Goal: Task Accomplishment & Management: Complete application form

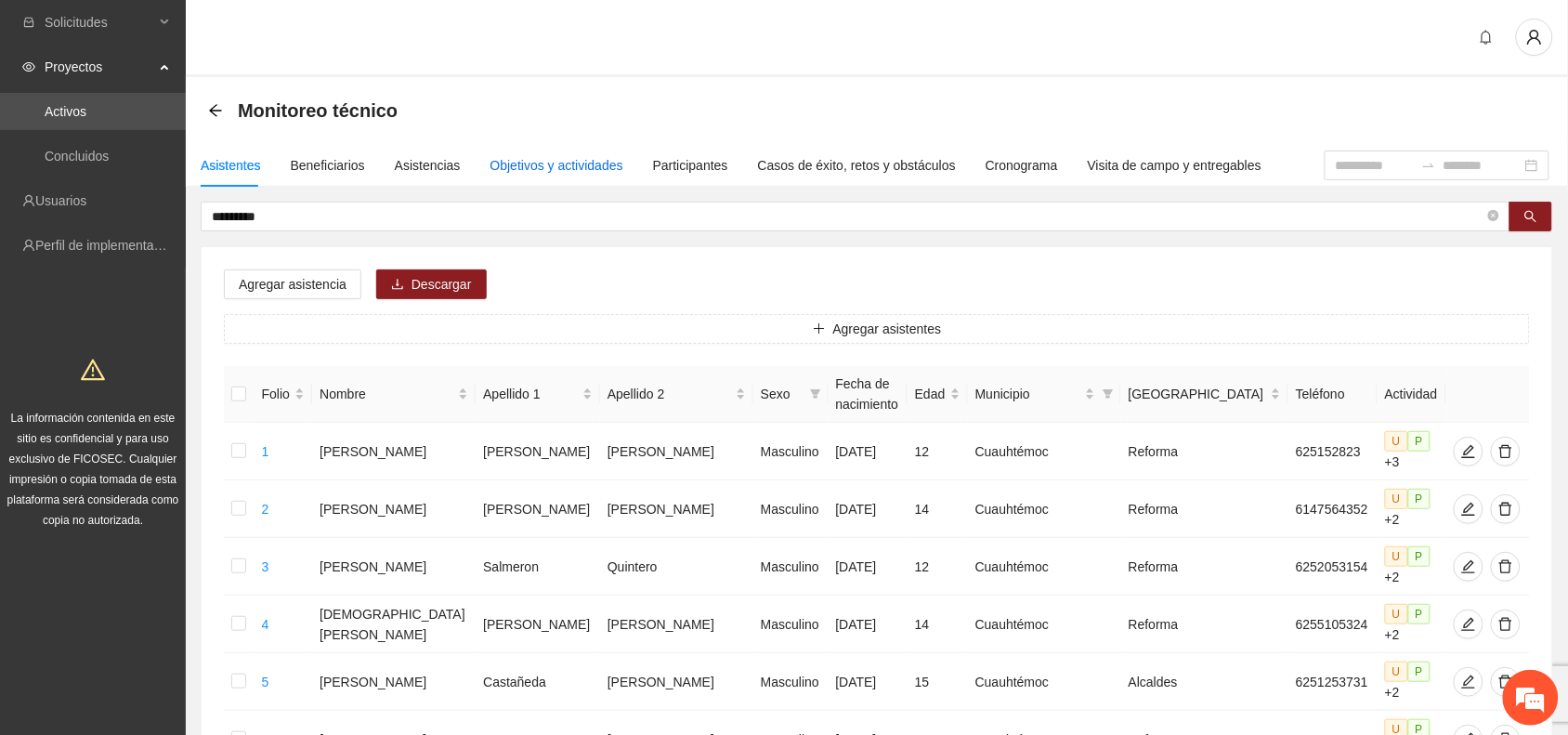
click at [566, 165] on div "Objetivos y actividades" at bounding box center [557, 165] width 133 height 21
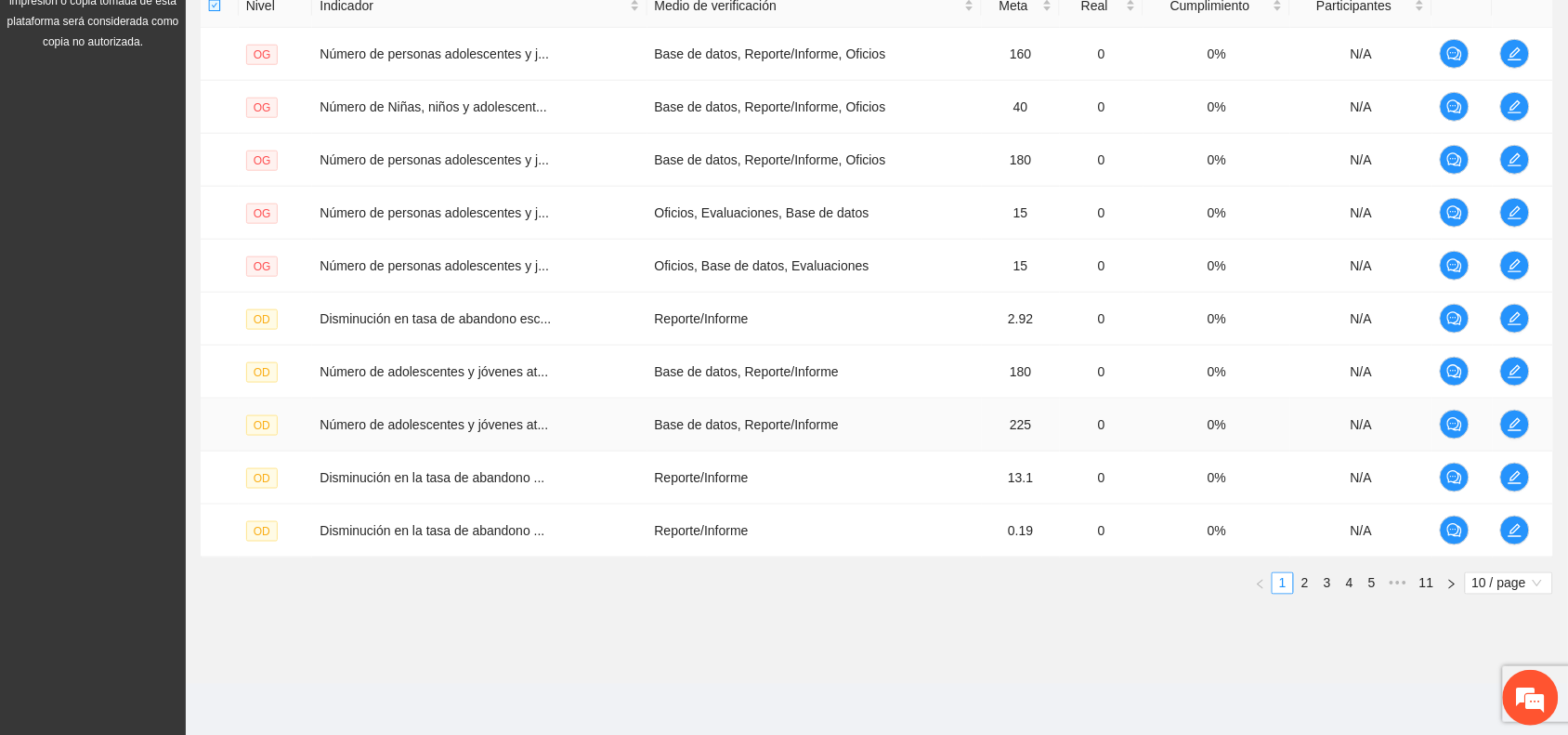
scroll to position [481, 0]
click at [1303, 586] on link "2" at bounding box center [1306, 583] width 21 height 21
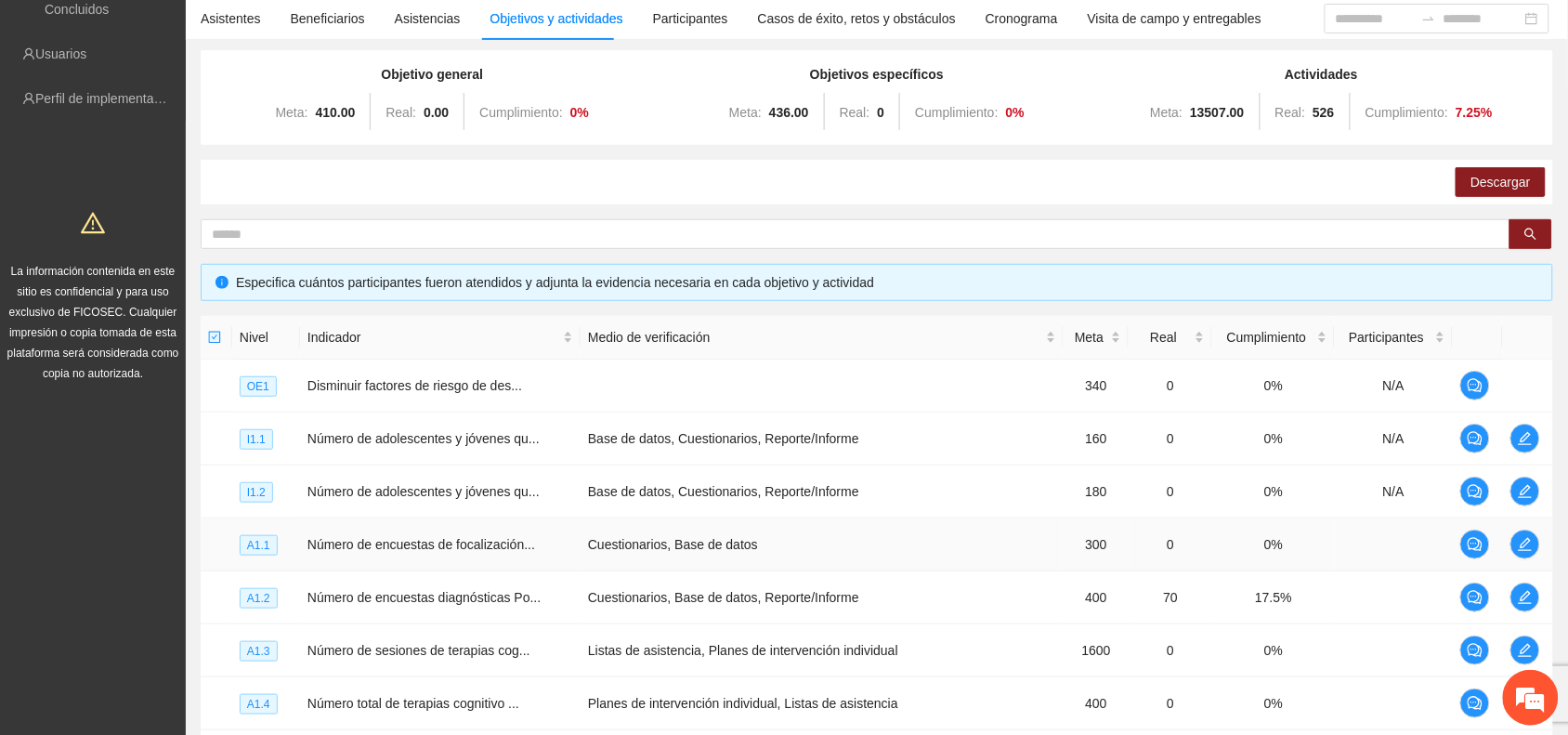
scroll to position [0, 0]
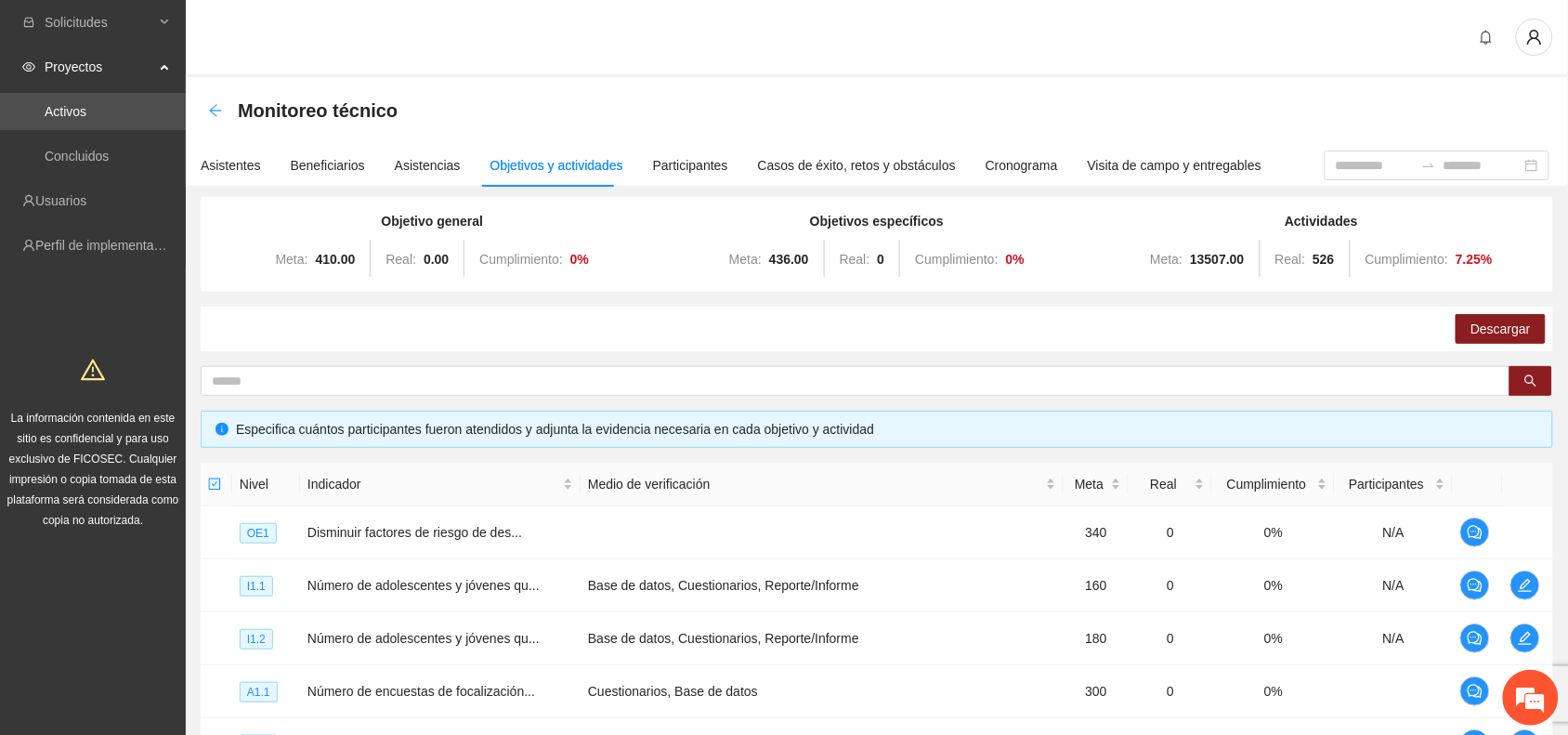
click at [212, 111] on icon "arrow-left" at bounding box center [215, 109] width 12 height 12
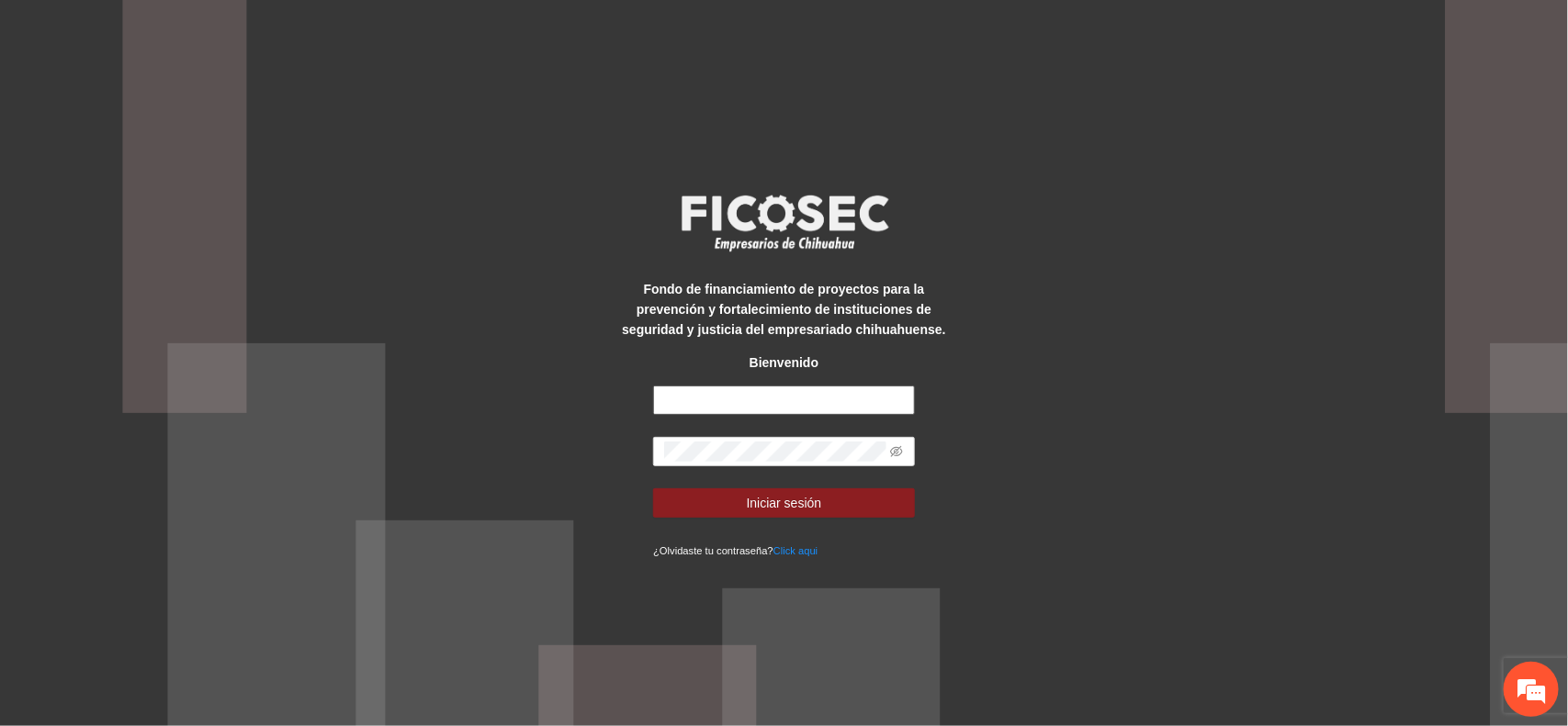
type input "**********"
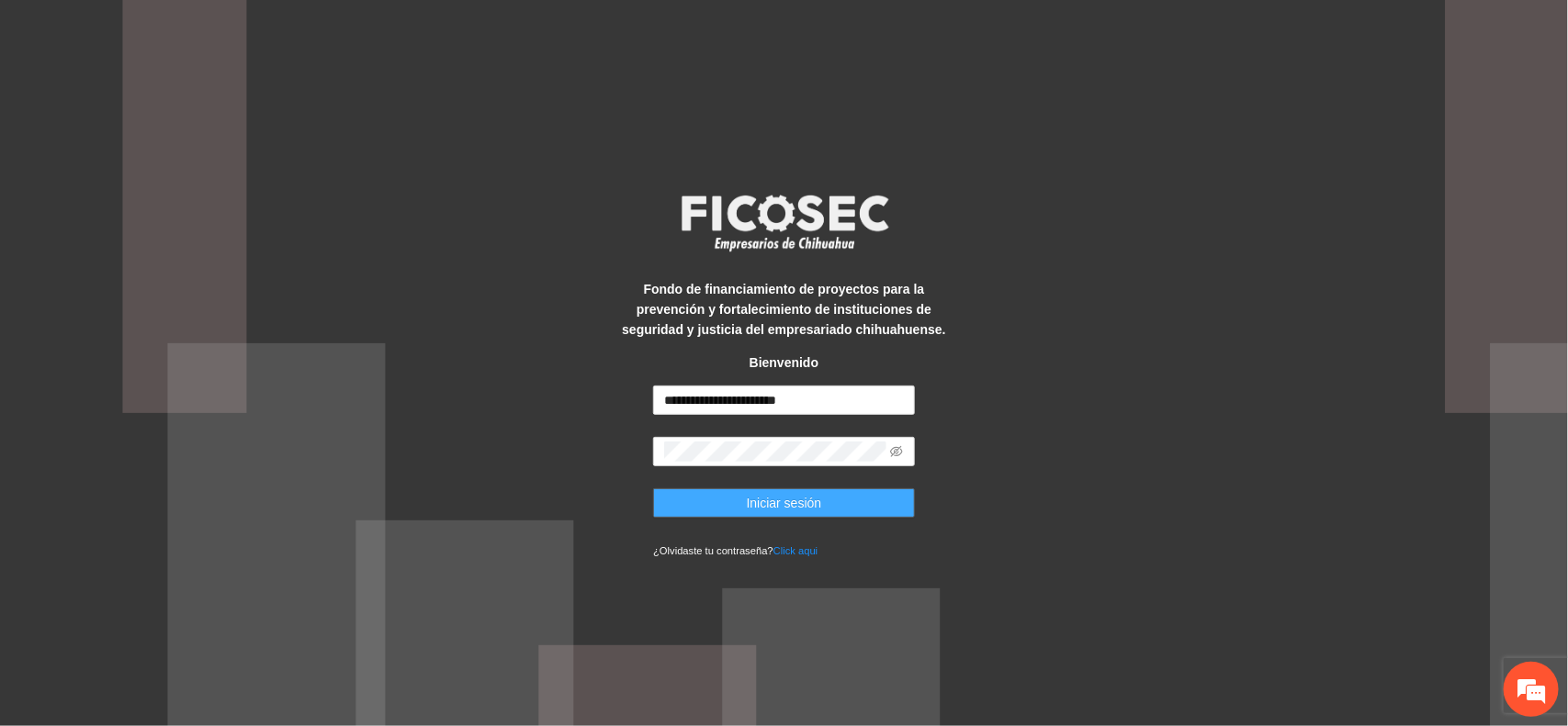
click at [710, 503] on button "Iniciar sesión" at bounding box center [784, 502] width 262 height 29
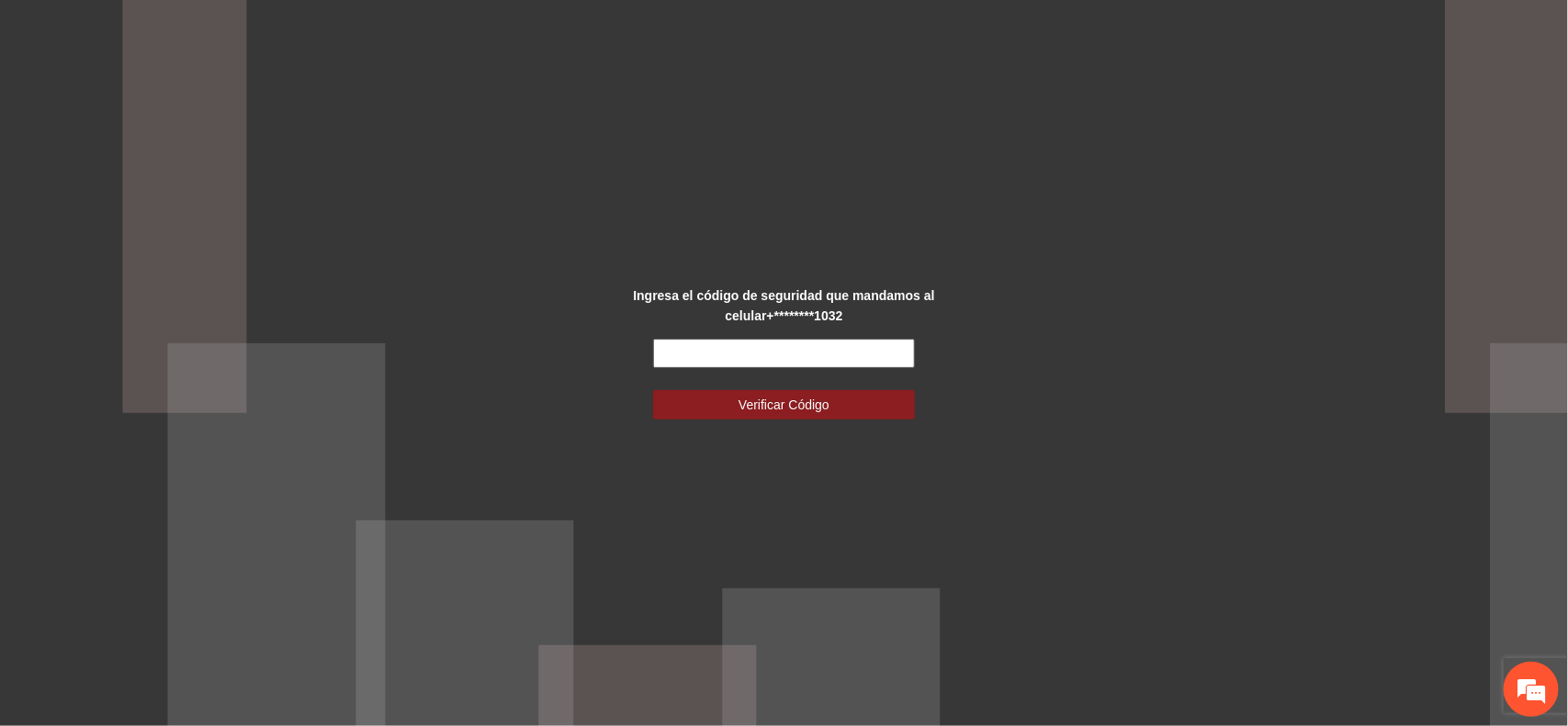
click at [705, 346] on input "text" at bounding box center [784, 353] width 262 height 29
type input "******"
click at [732, 399] on button "Verificar Código" at bounding box center [784, 405] width 262 height 29
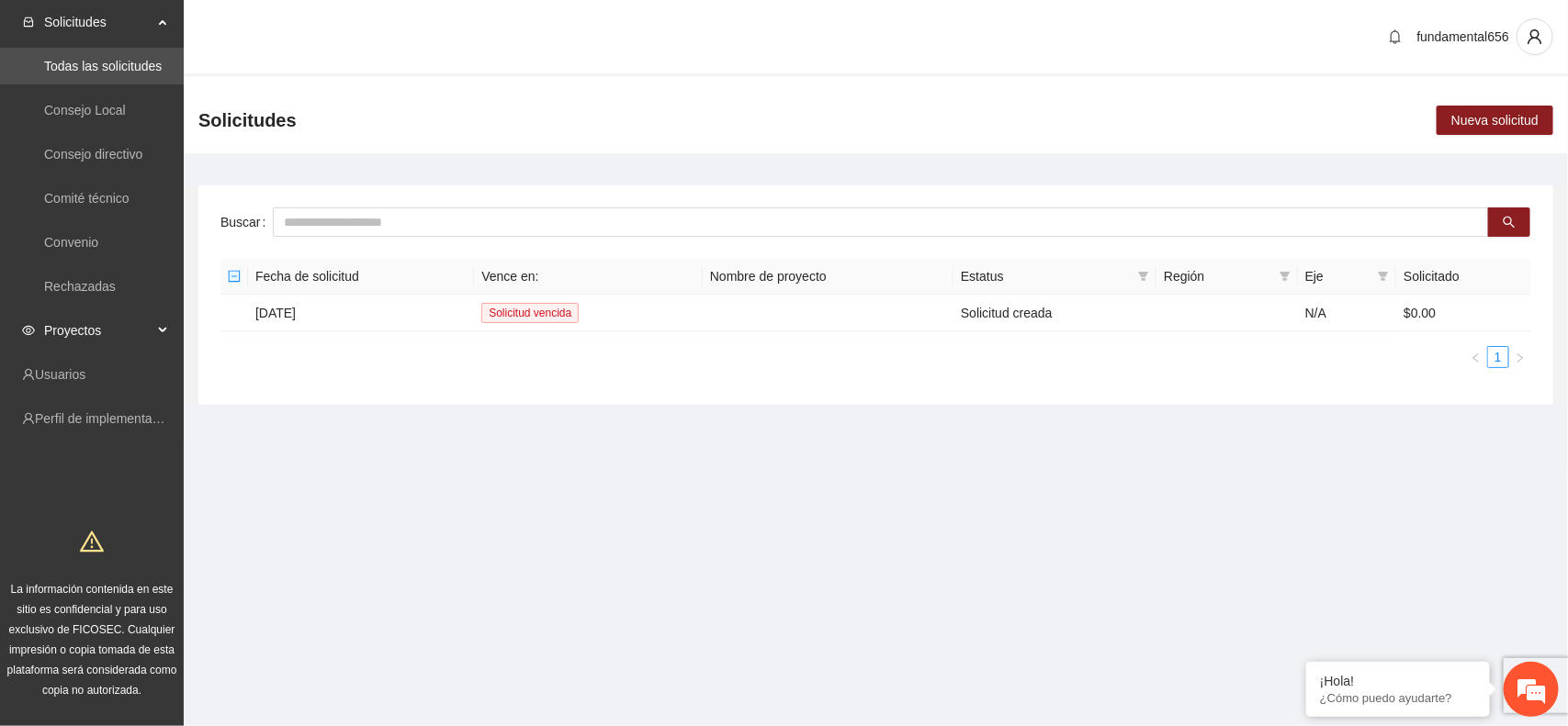
click at [167, 331] on div "Proyectos" at bounding box center [92, 330] width 184 height 37
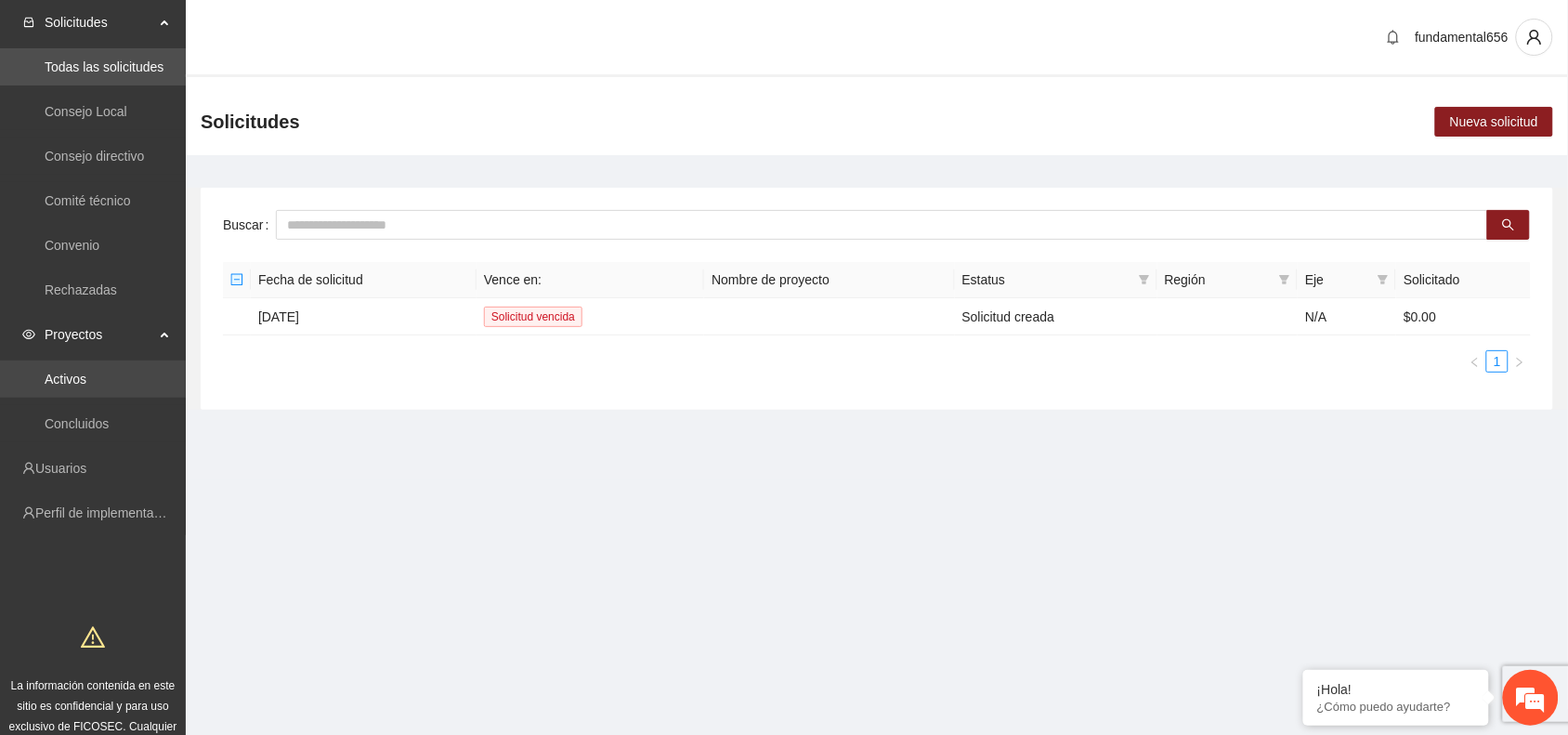
click at [75, 383] on link "Activos" at bounding box center [66, 379] width 42 height 15
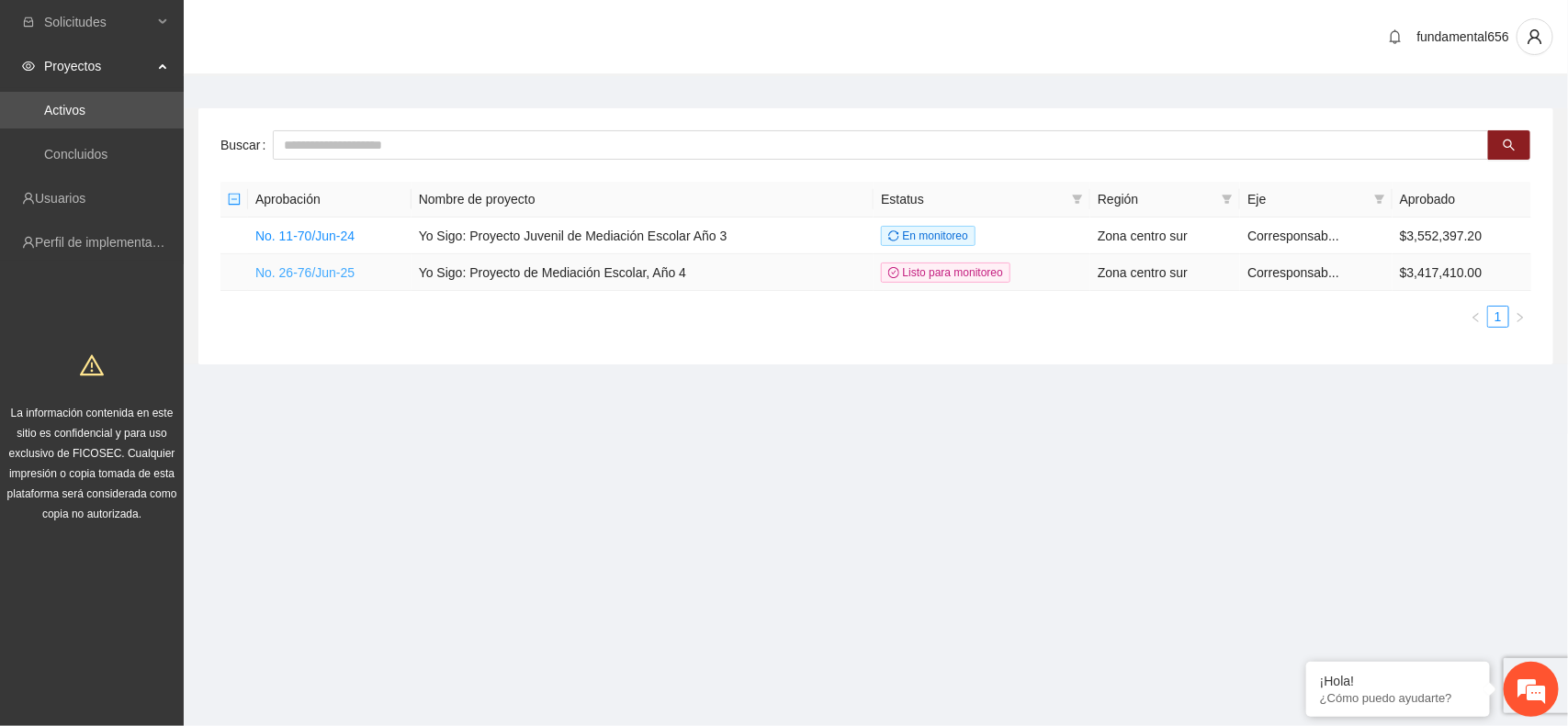
click at [322, 269] on link "No. 26-76/Jun-25" at bounding box center [305, 273] width 100 height 15
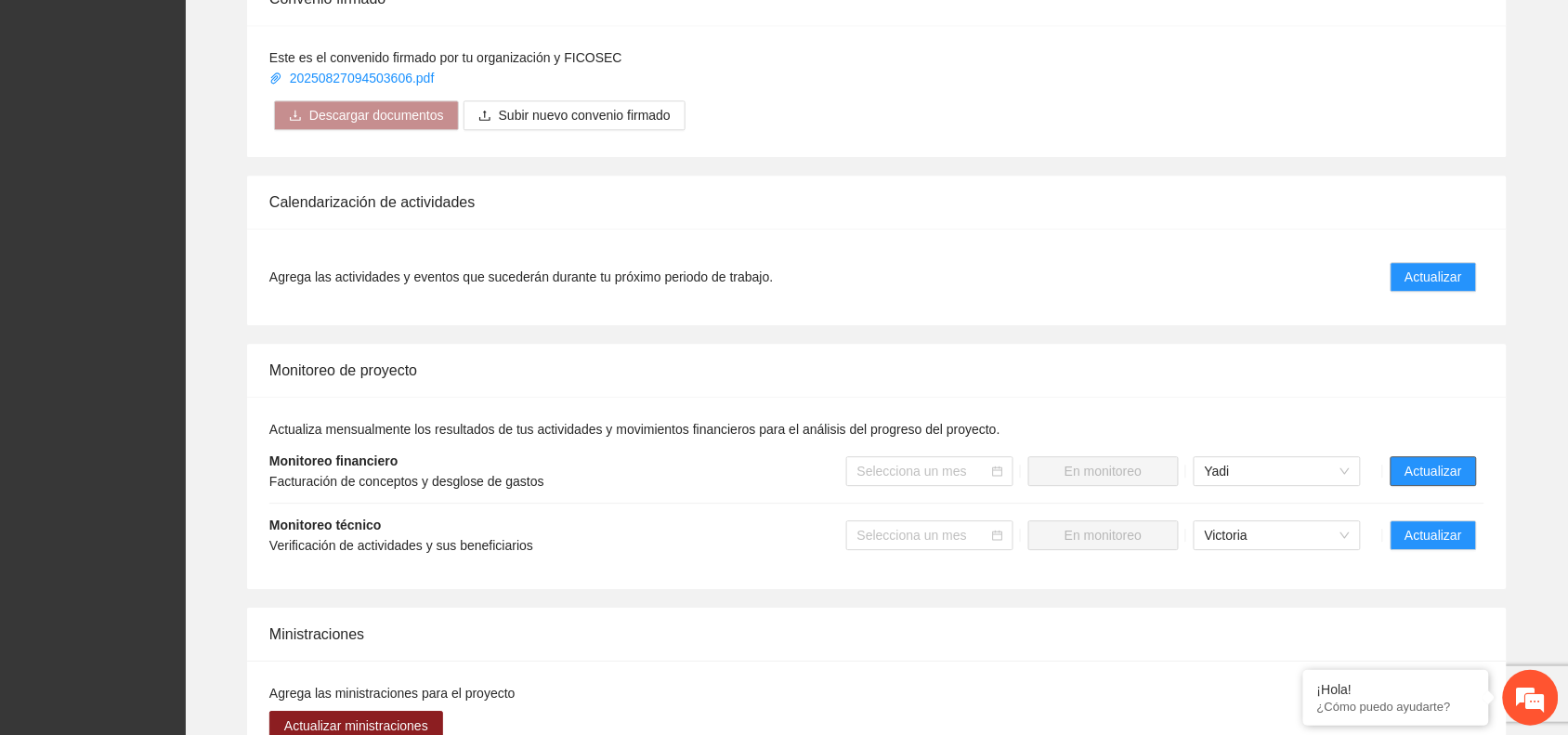
click at [1408, 462] on span "Actualizar" at bounding box center [1434, 472] width 57 height 21
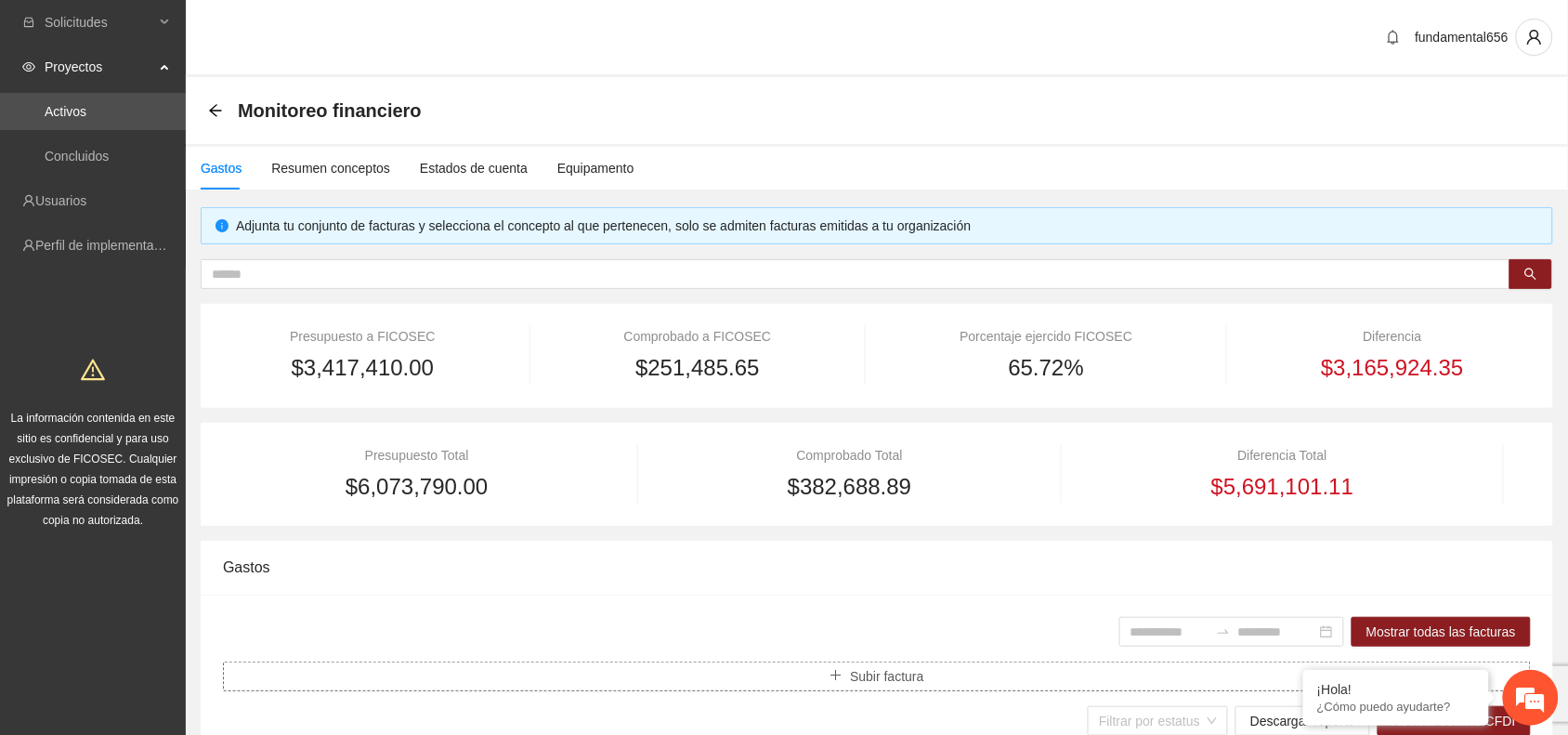
click at [811, 684] on button "Subir factura" at bounding box center [877, 676] width 1309 height 29
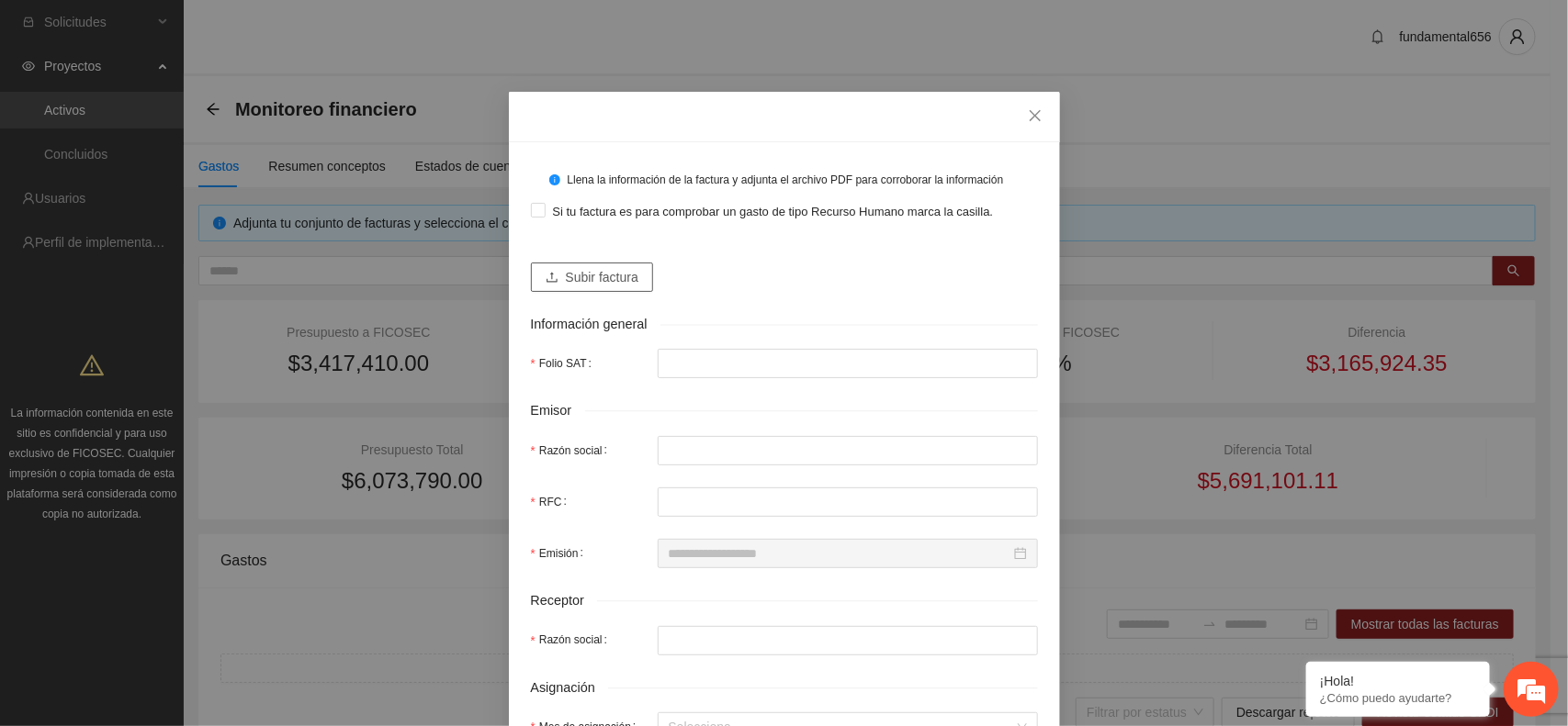
click at [576, 282] on span "Subir factura" at bounding box center [601, 278] width 72 height 21
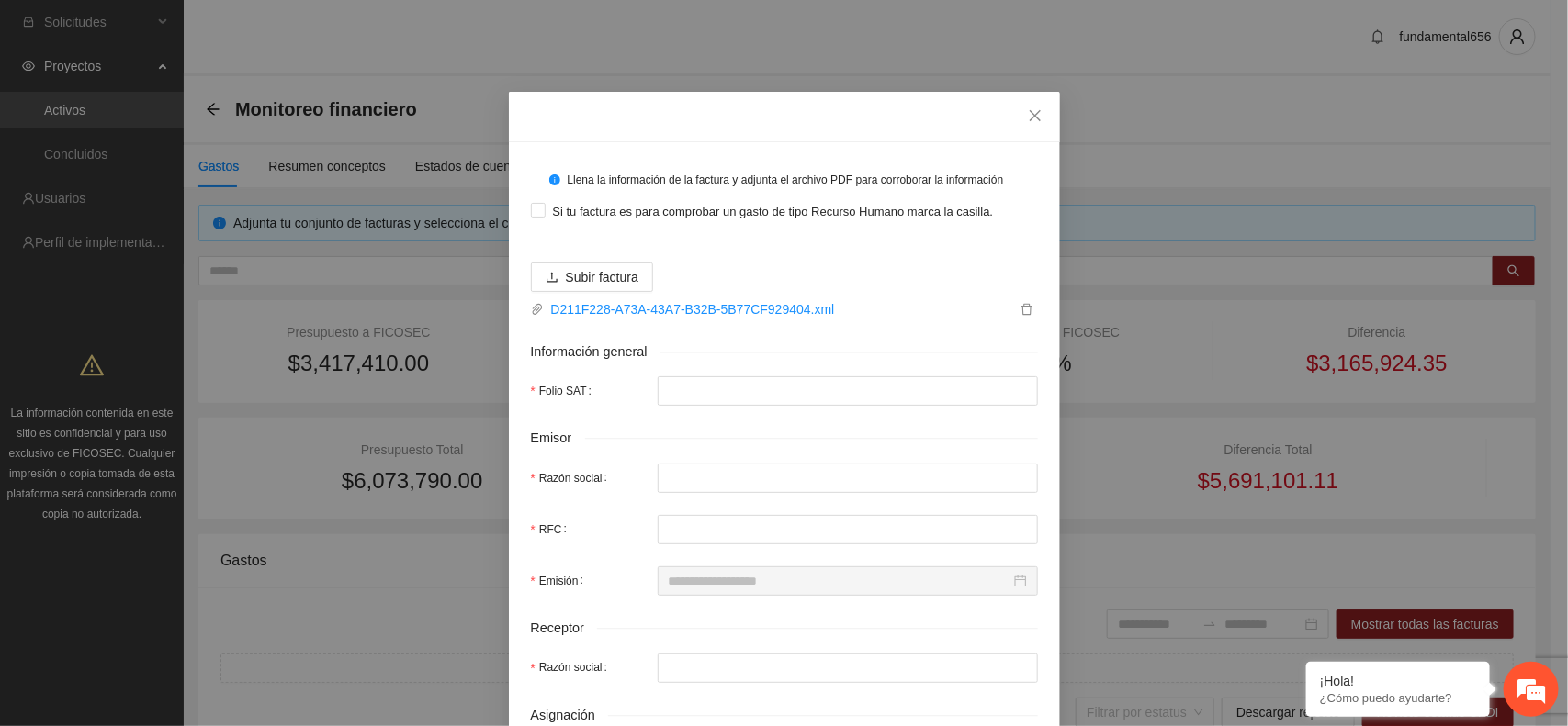
type input "**********"
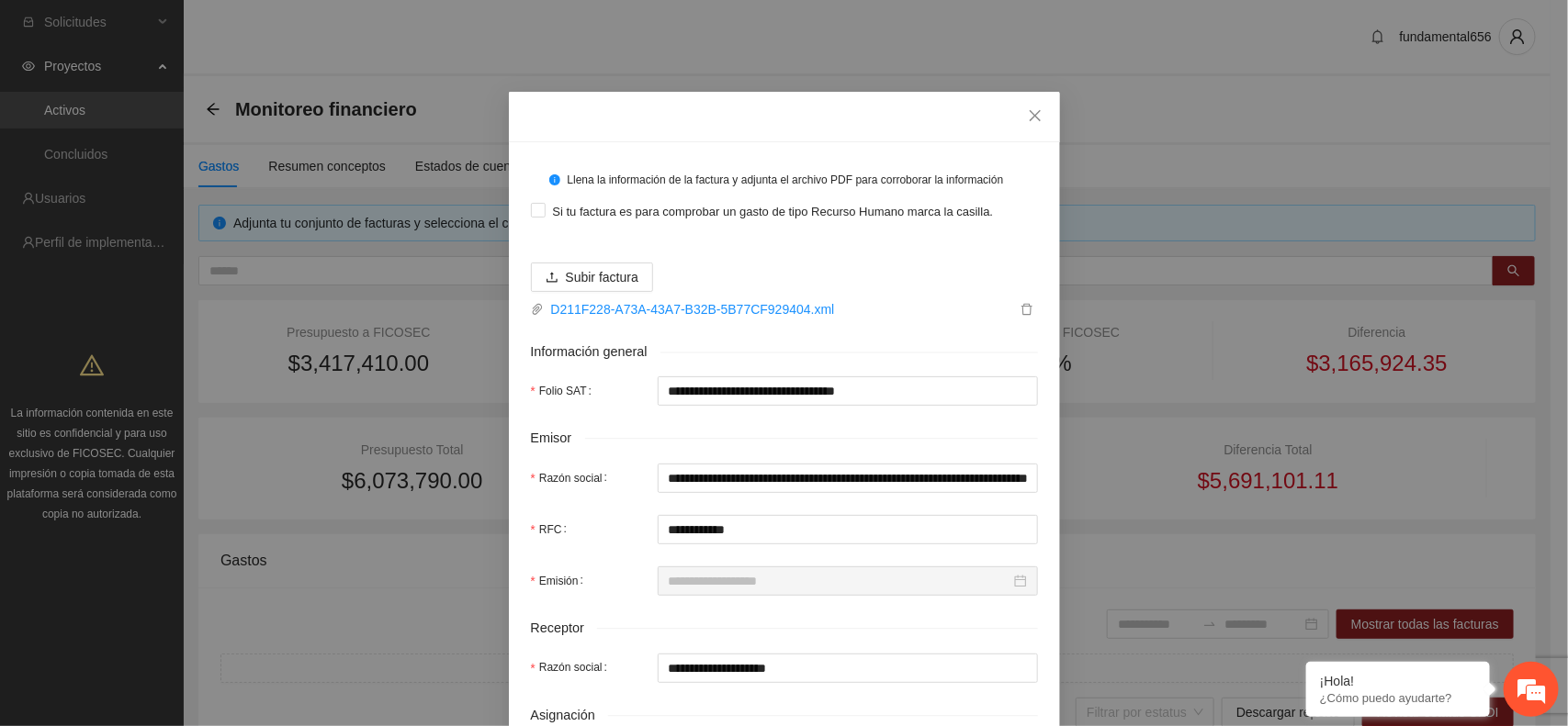
type input "**********"
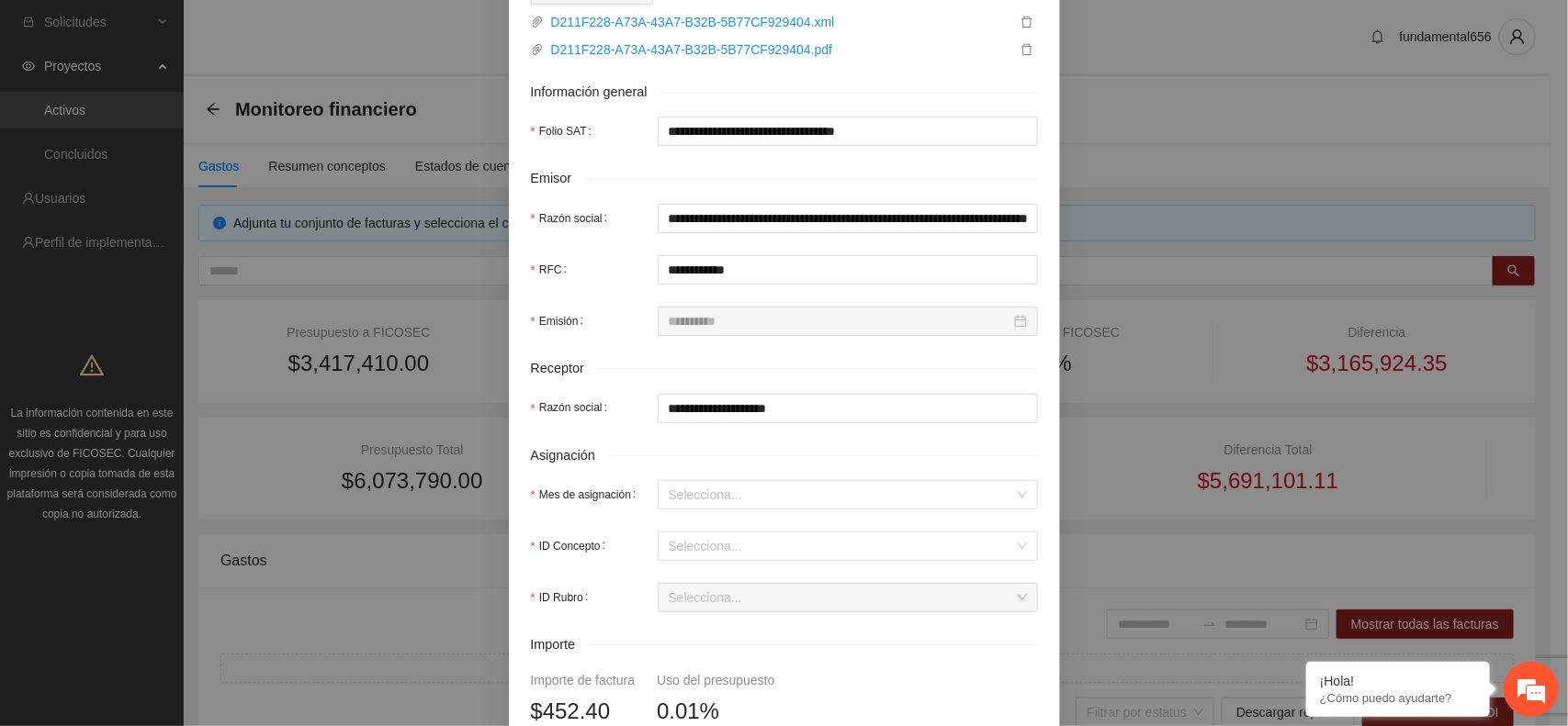
scroll to position [345, 0]
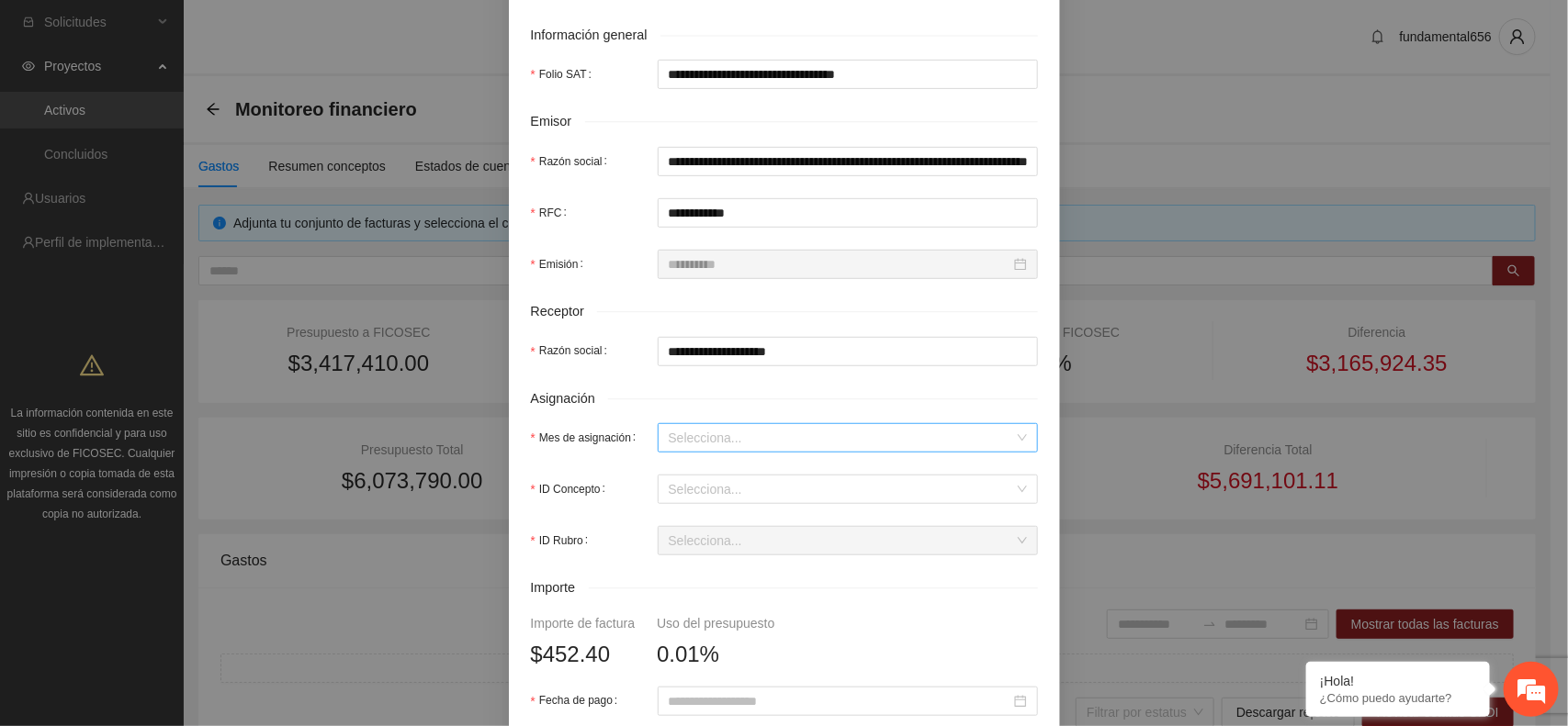
click at [690, 438] on input "Mes de asignación" at bounding box center [842, 438] width 346 height 27
click at [717, 538] on div "Octubre 2025" at bounding box center [838, 534] width 358 height 21
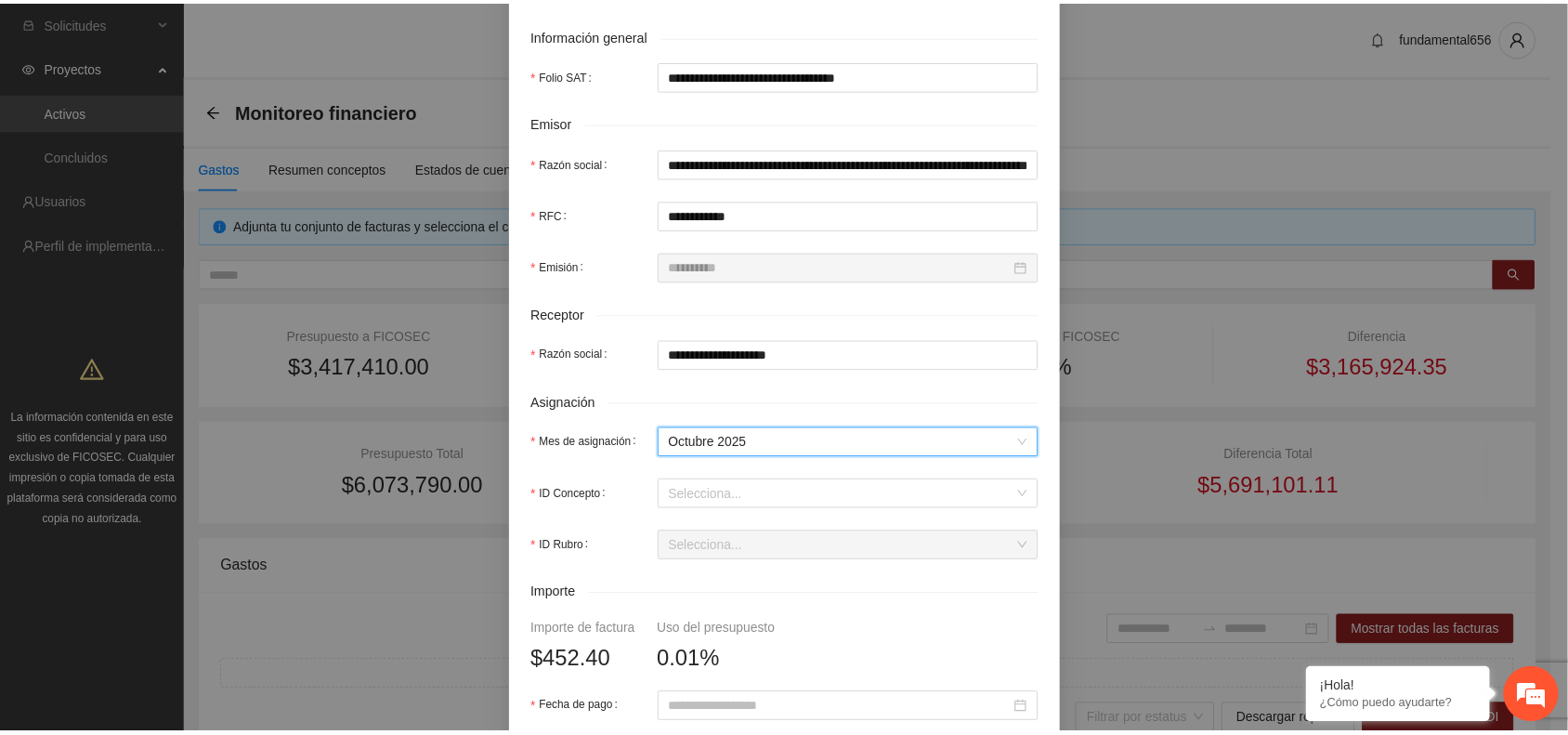
scroll to position [0, 0]
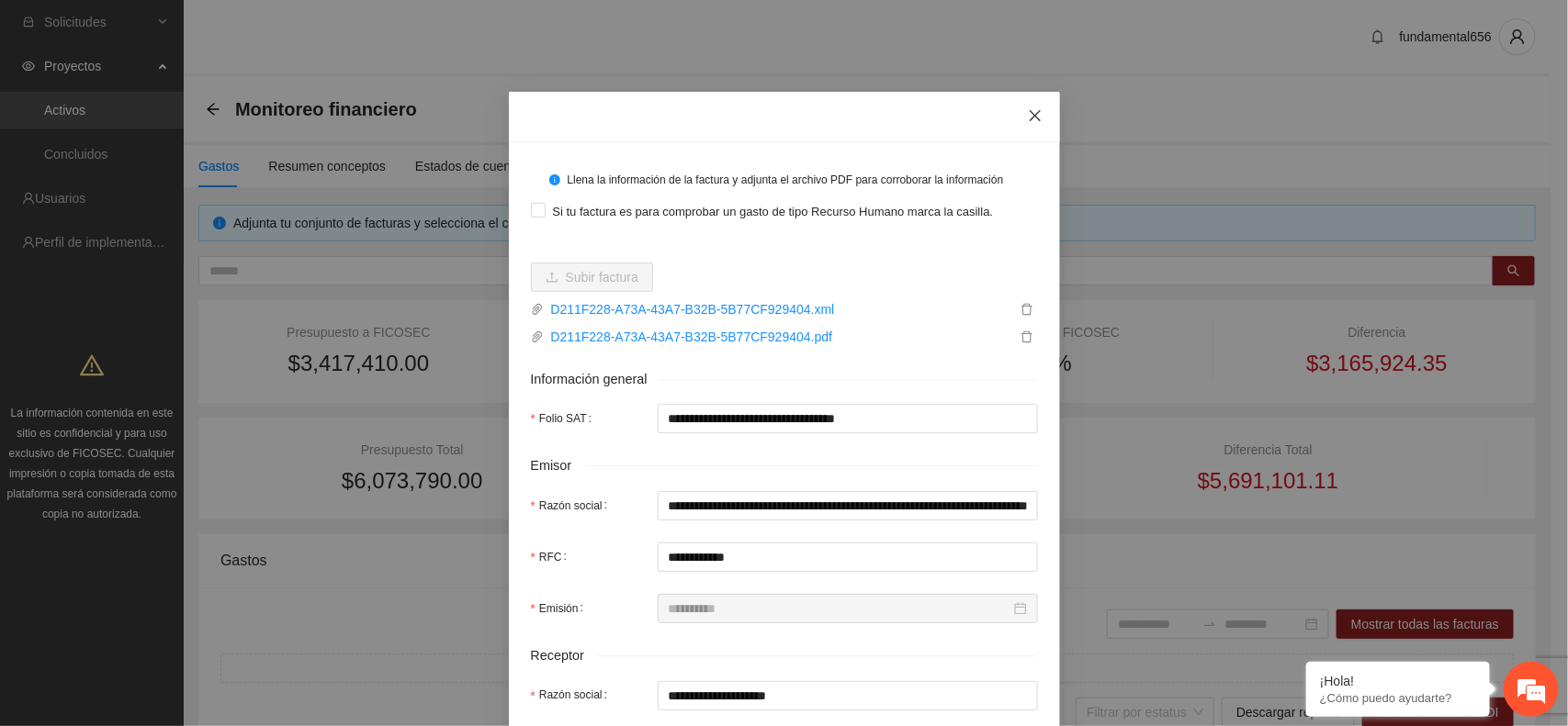
click at [1028, 116] on icon "close" at bounding box center [1035, 116] width 15 height 15
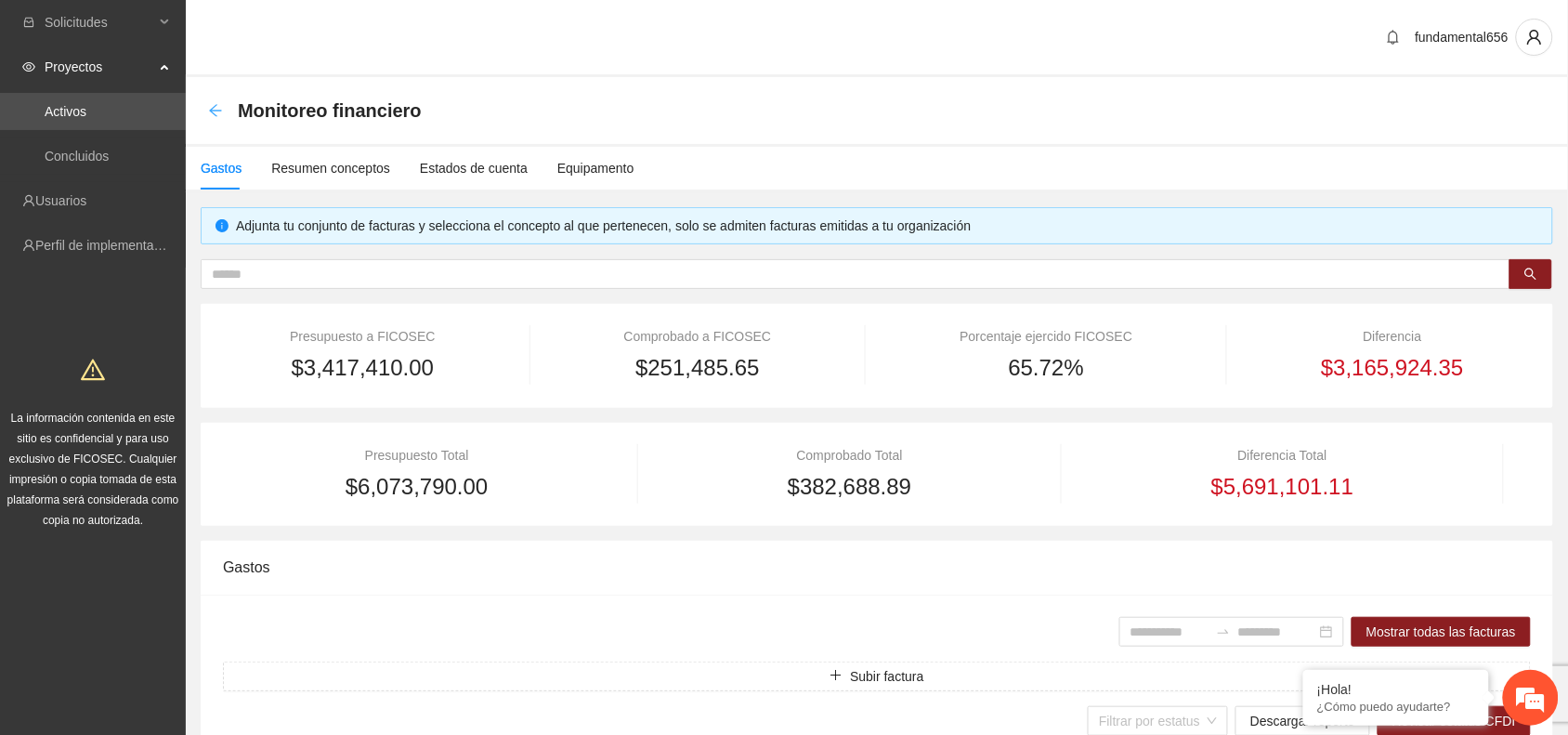
click at [220, 111] on icon "arrow-left" at bounding box center [216, 111] width 15 height 15
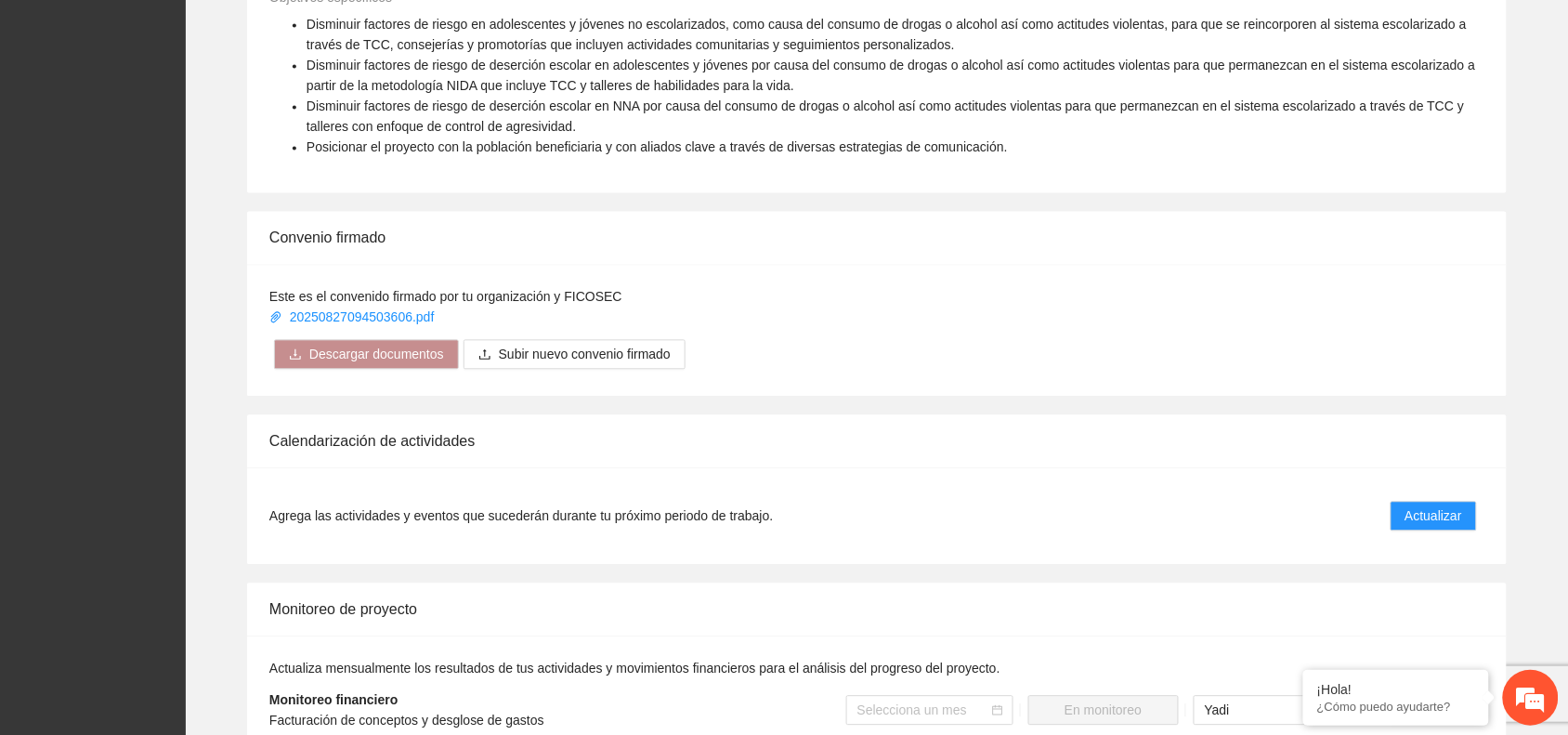
scroll to position [1278, 0]
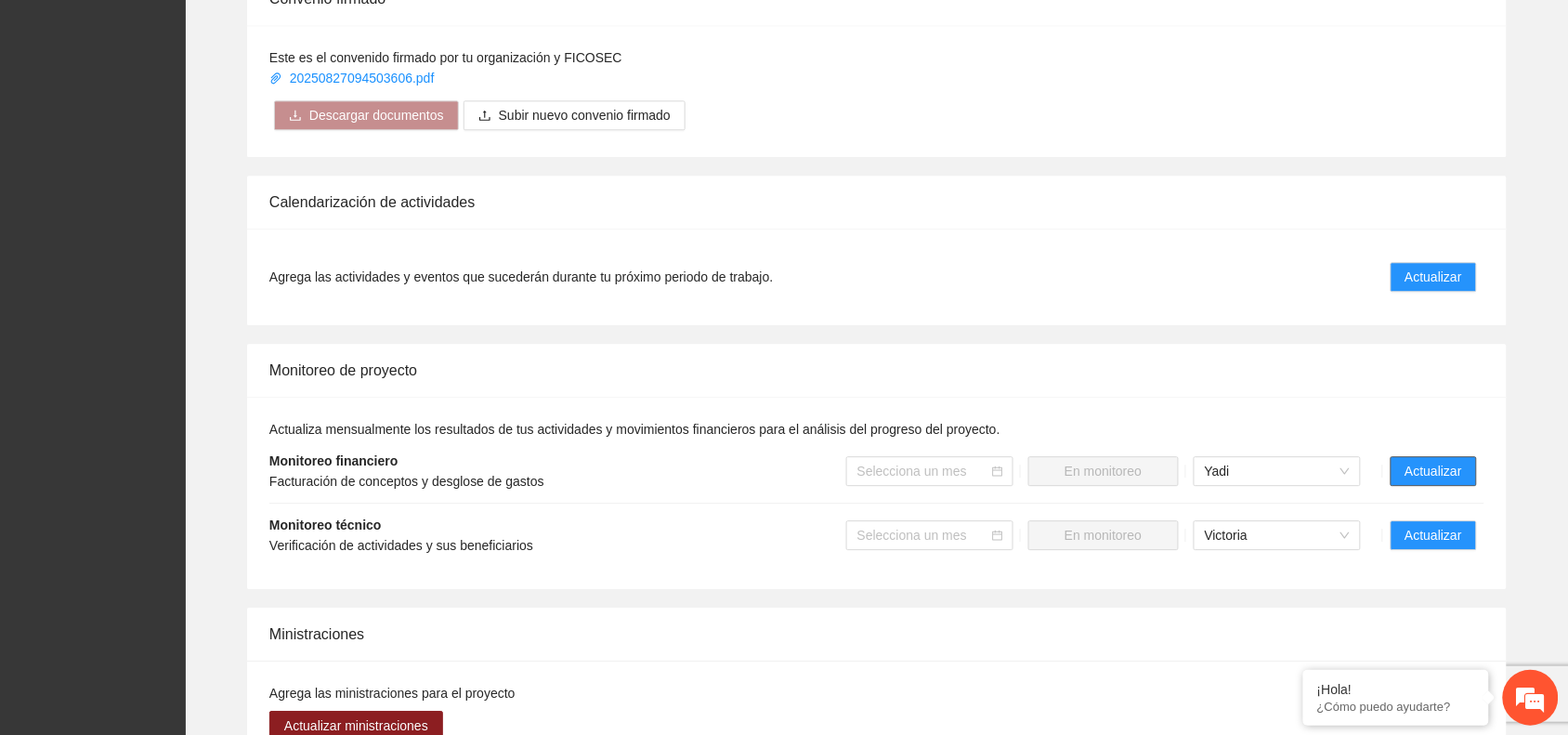
click at [1442, 479] on span "Actualizar" at bounding box center [1434, 472] width 57 height 21
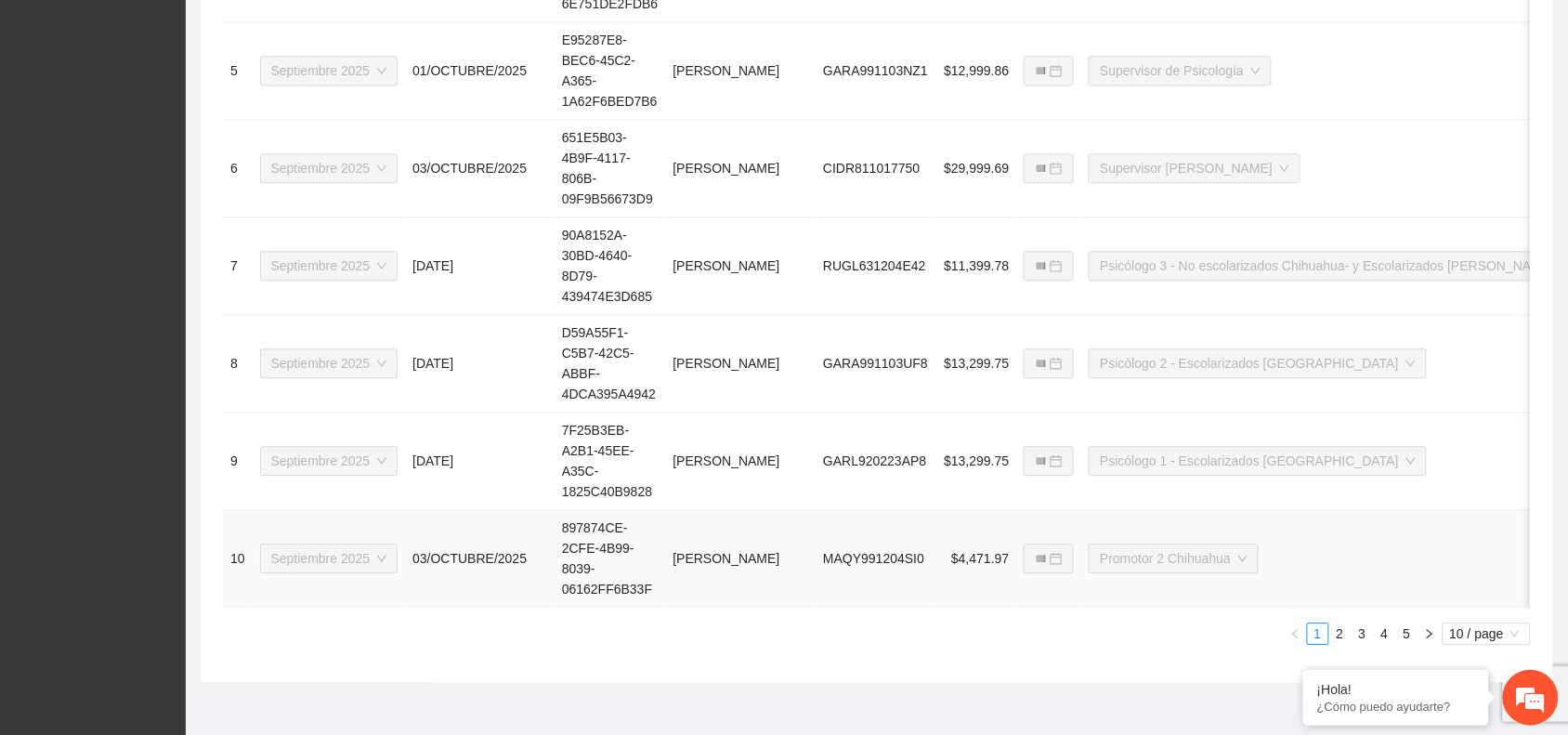
scroll to position [1237, 0]
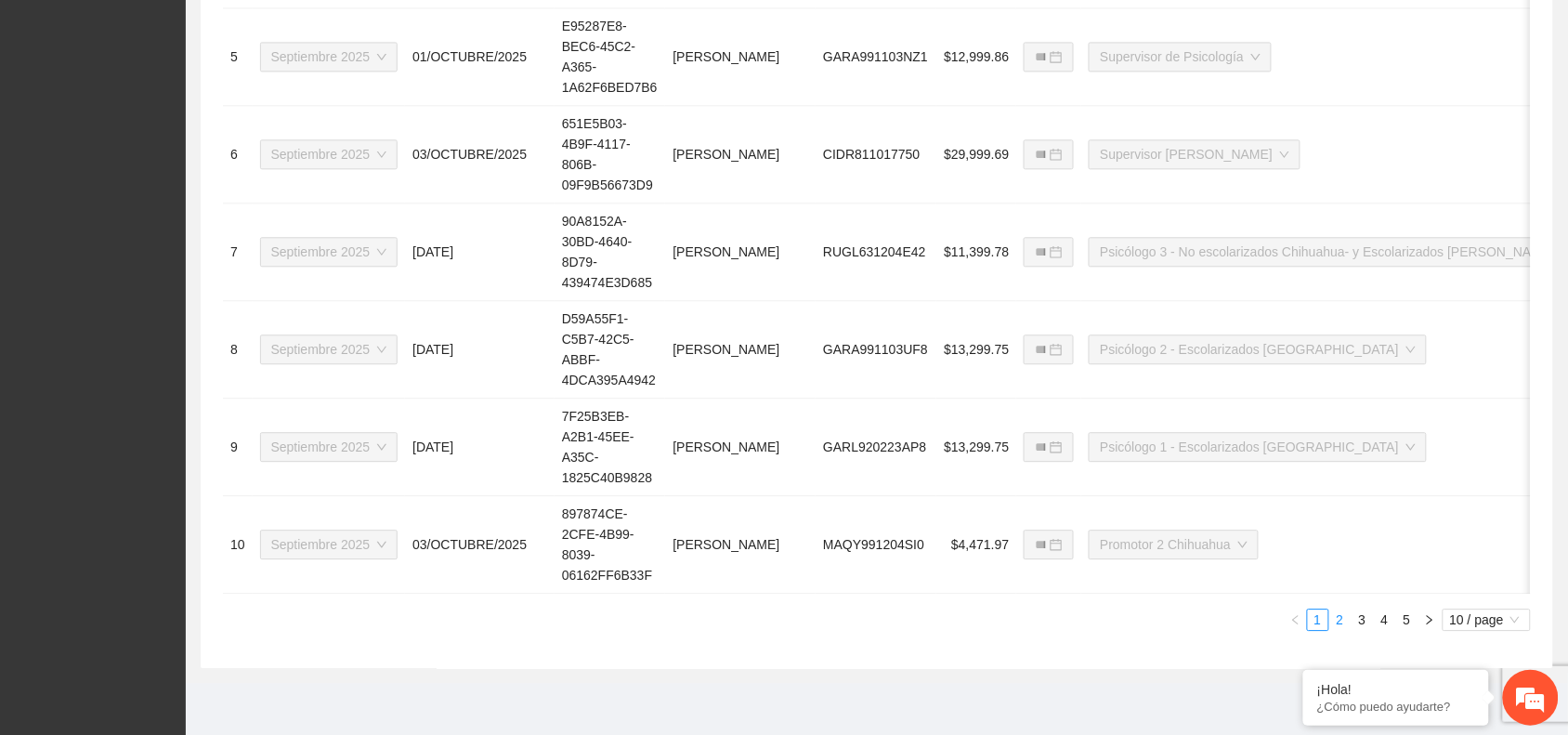
click at [1339, 626] on link "2" at bounding box center [1341, 620] width 21 height 21
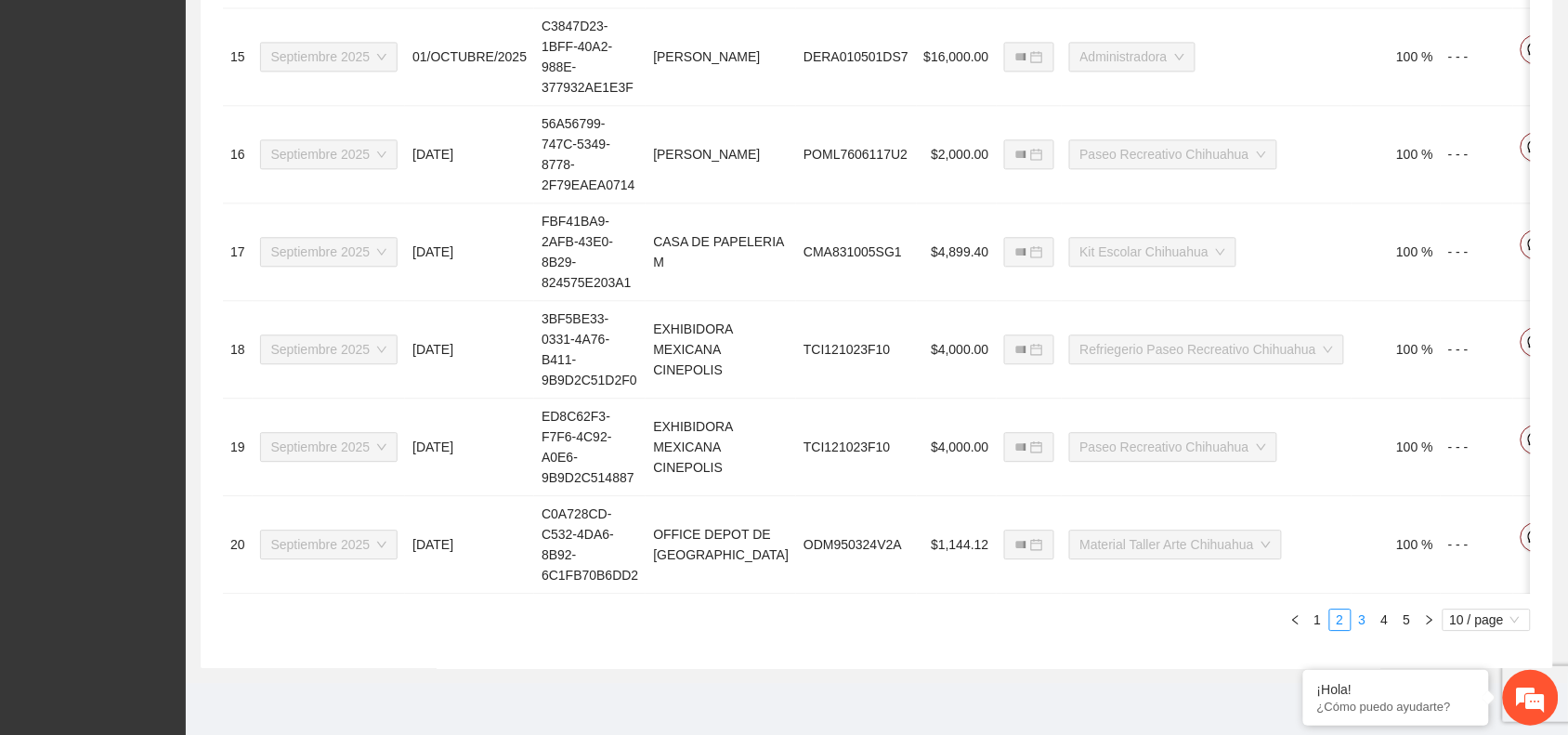
click at [1359, 624] on link "3" at bounding box center [1363, 620] width 21 height 21
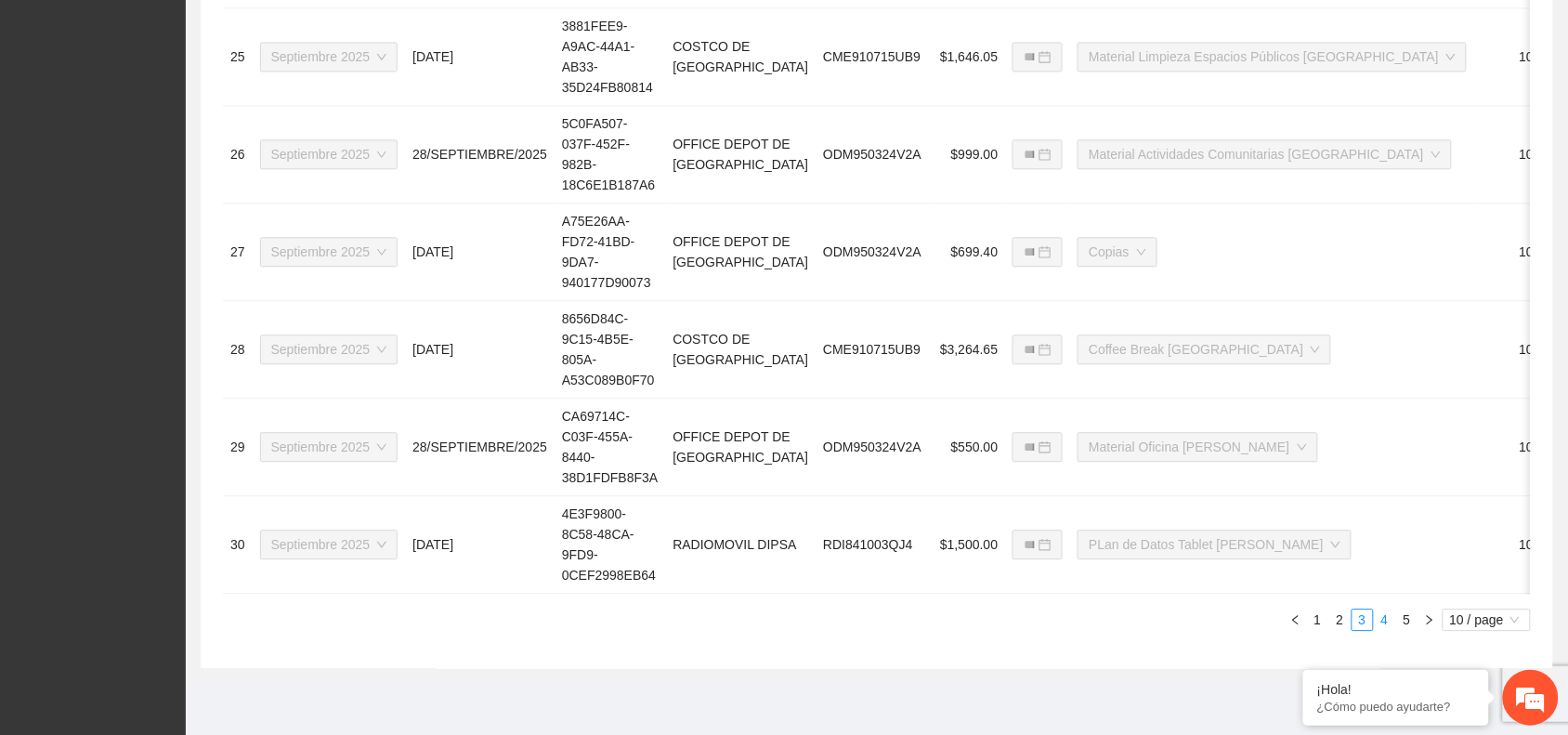
click at [1389, 616] on link "4" at bounding box center [1386, 620] width 21 height 21
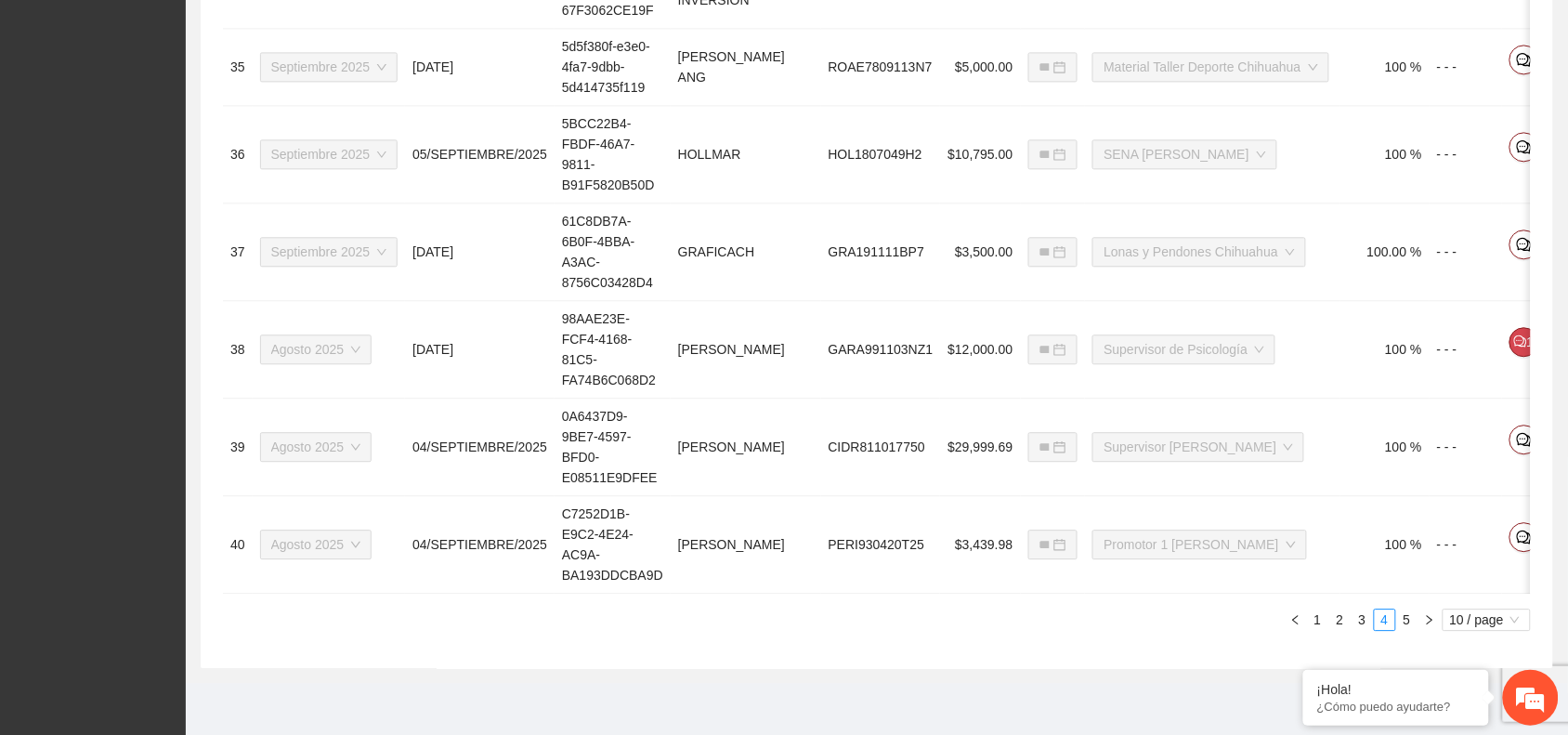
type input "**********"
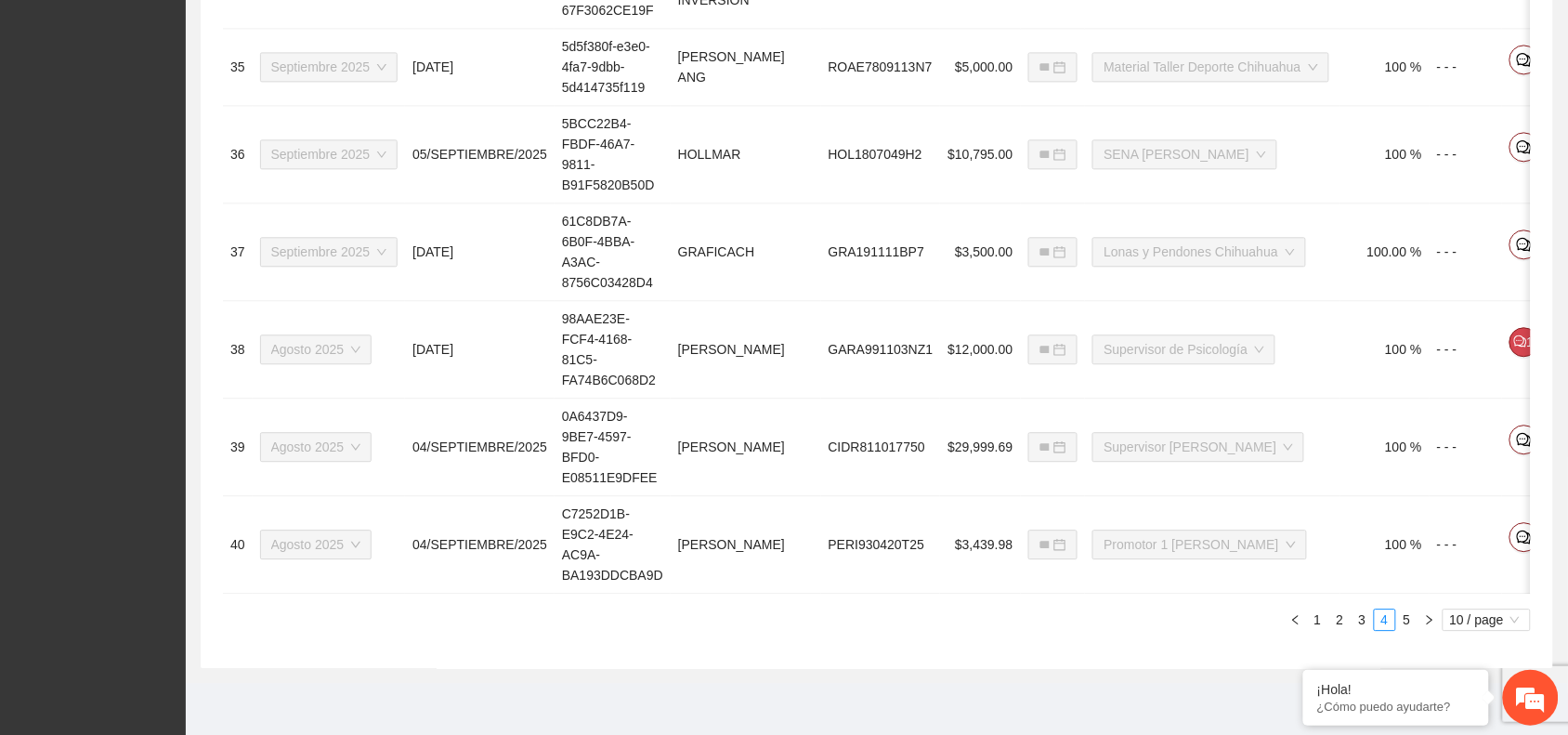
type input "**********"
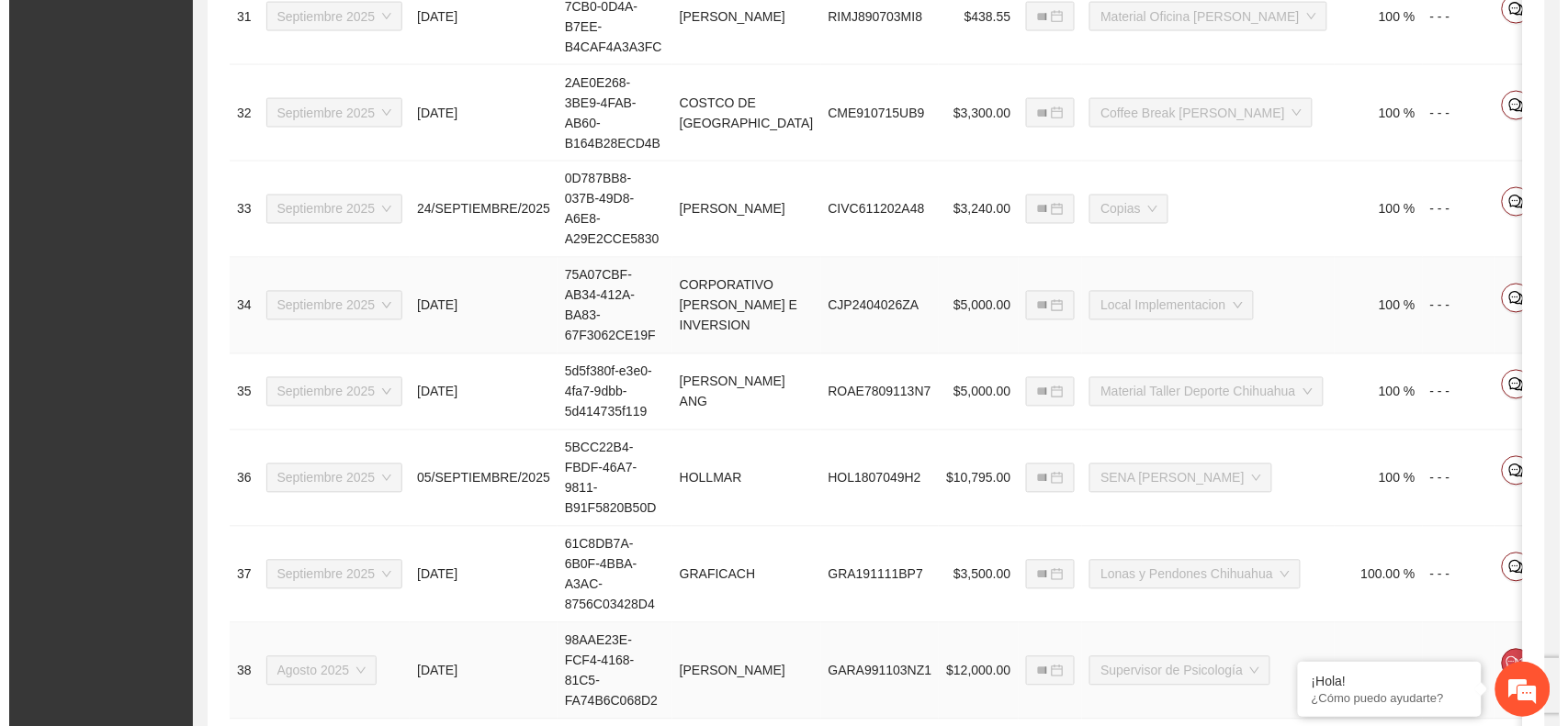
scroll to position [742, 0]
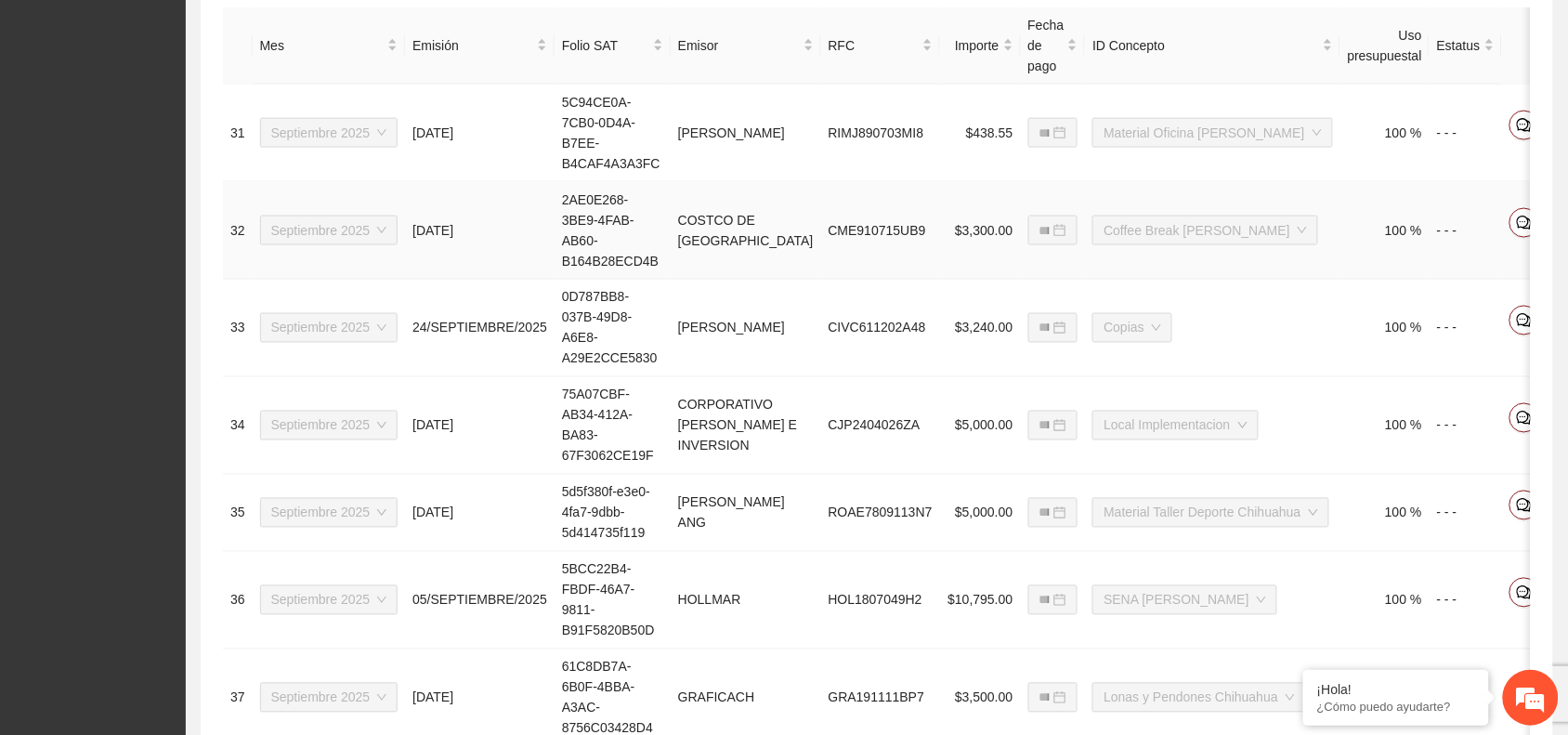
click at [1555, 216] on icon "edit" at bounding box center [1561, 222] width 13 height 13
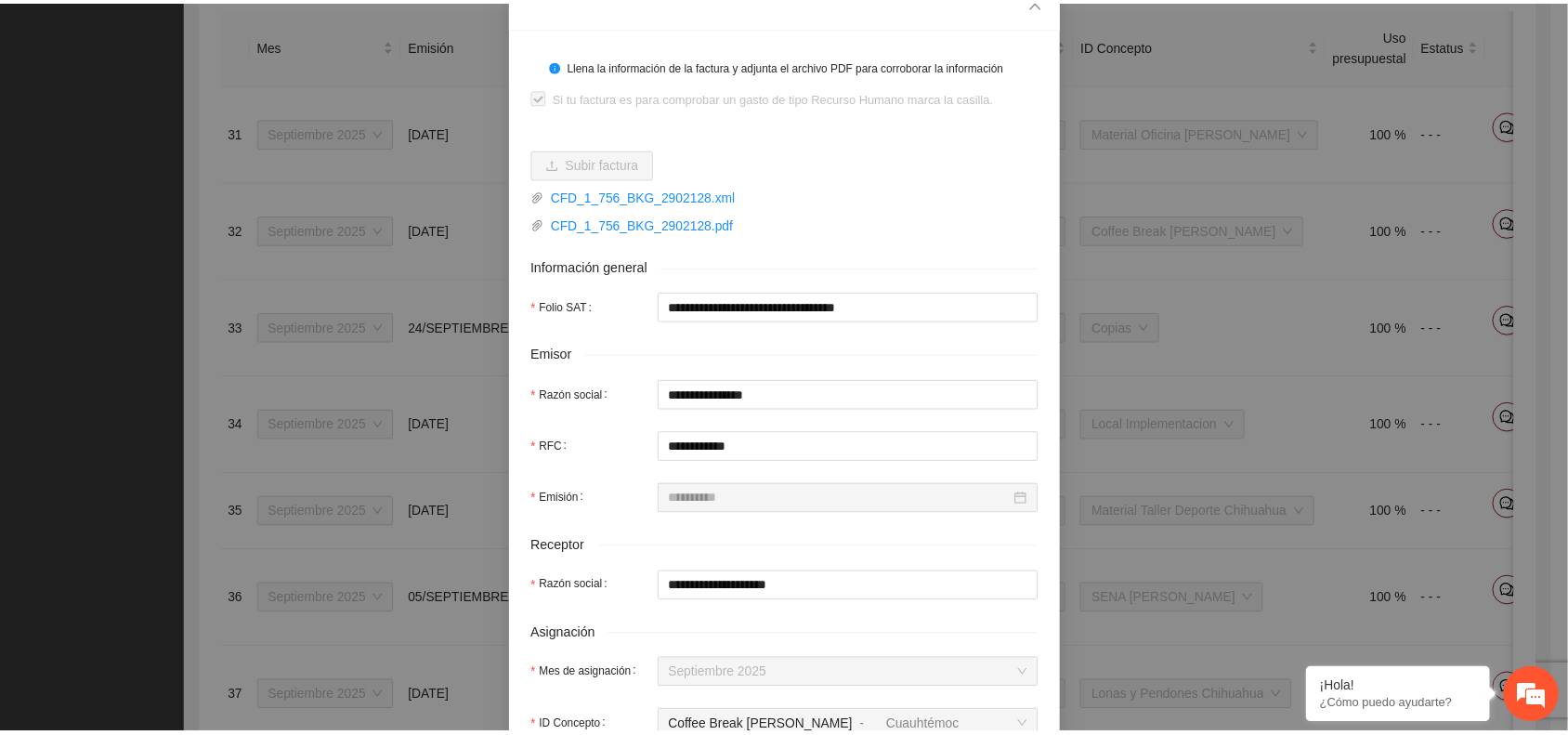
scroll to position [0, 0]
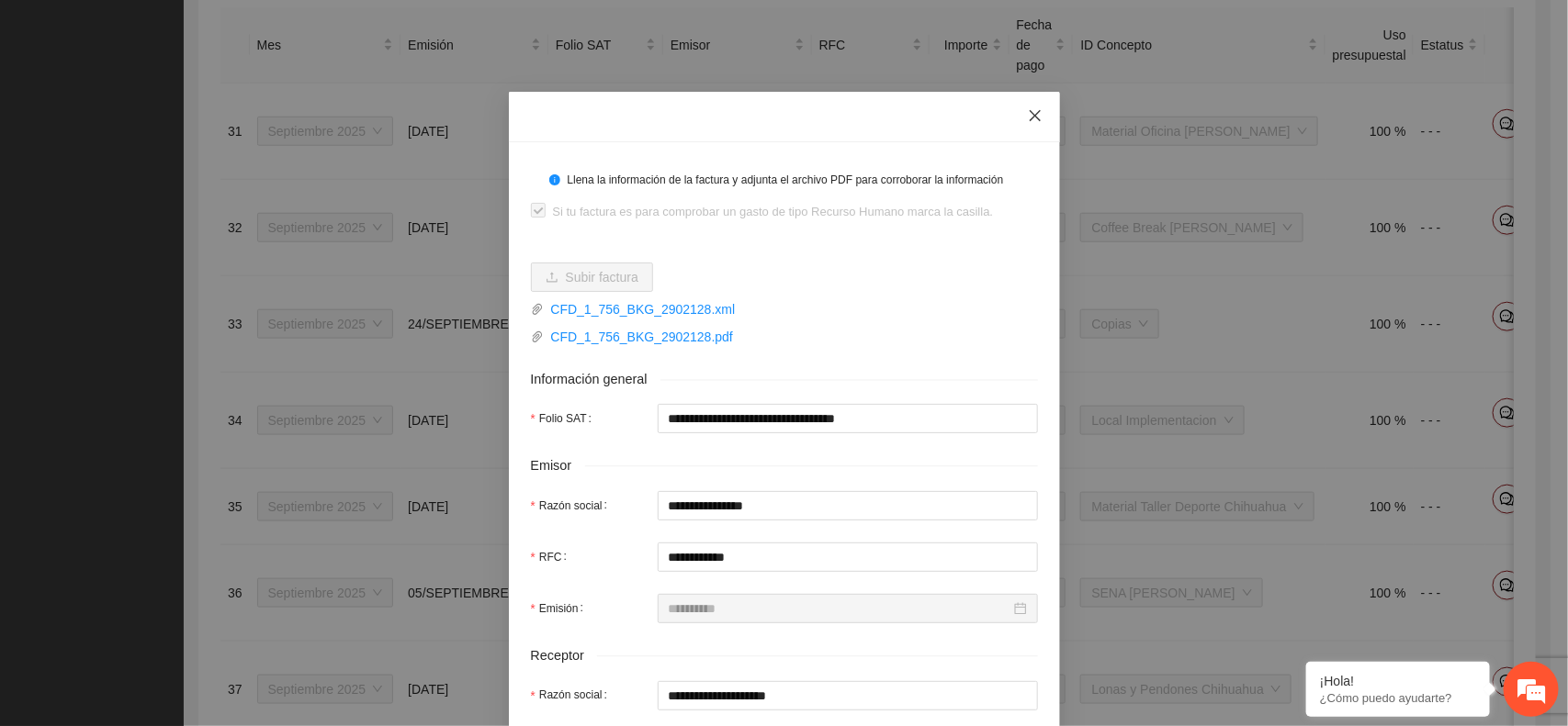
click at [1029, 117] on icon "close" at bounding box center [1034, 116] width 11 height 11
